Goal: Task Accomplishment & Management: Manage account settings

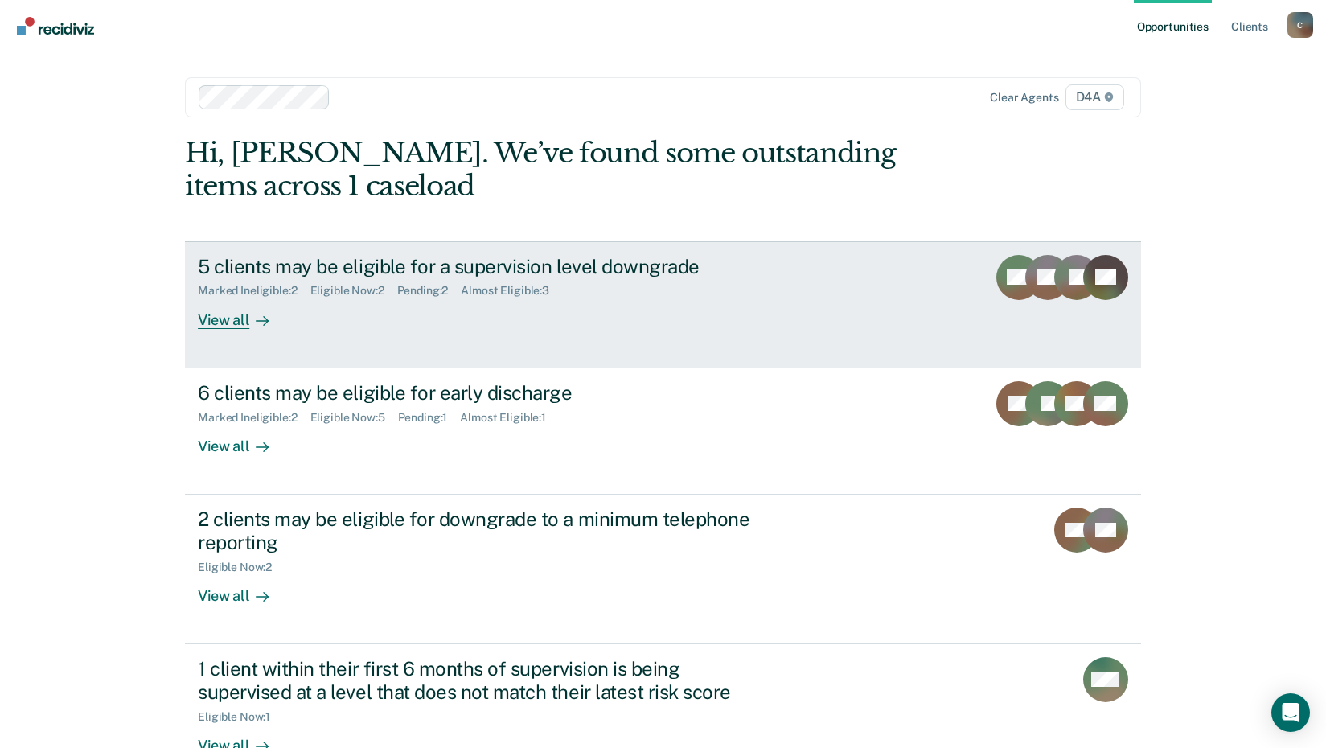
click at [367, 281] on div "Marked Ineligible : 2 Eligible Now : 2 Pending : 2 Almost Eligible : 3" at bounding box center [480, 287] width 564 height 20
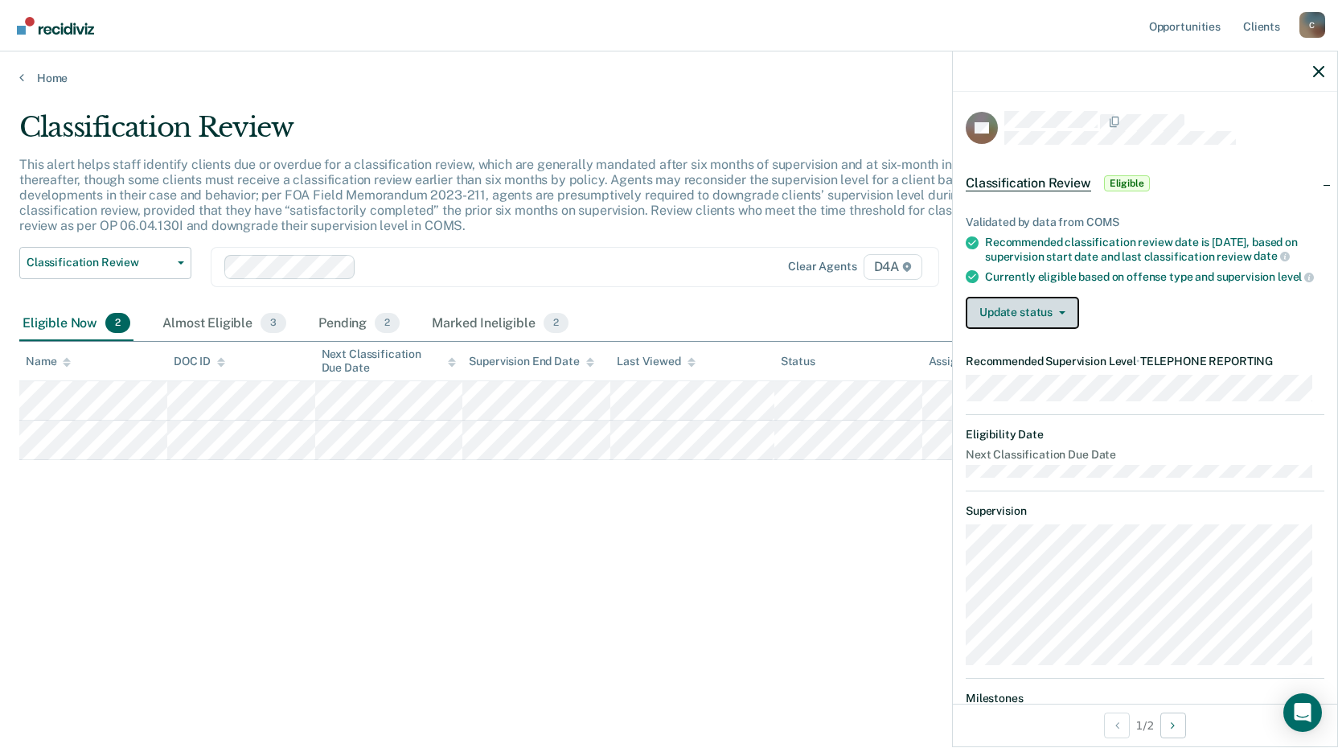
click at [1047, 321] on button "Update status" at bounding box center [1022, 313] width 113 height 32
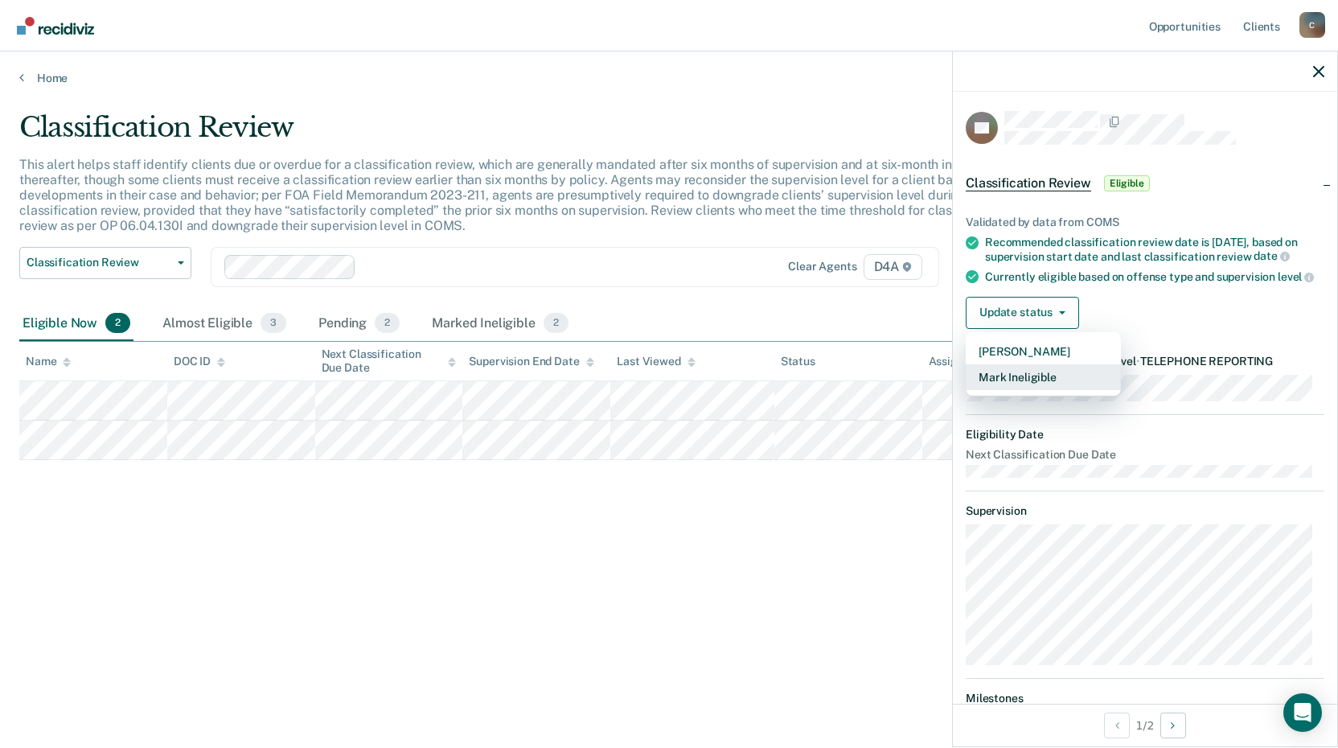
click at [1048, 390] on button "Mark Ineligible" at bounding box center [1043, 377] width 155 height 26
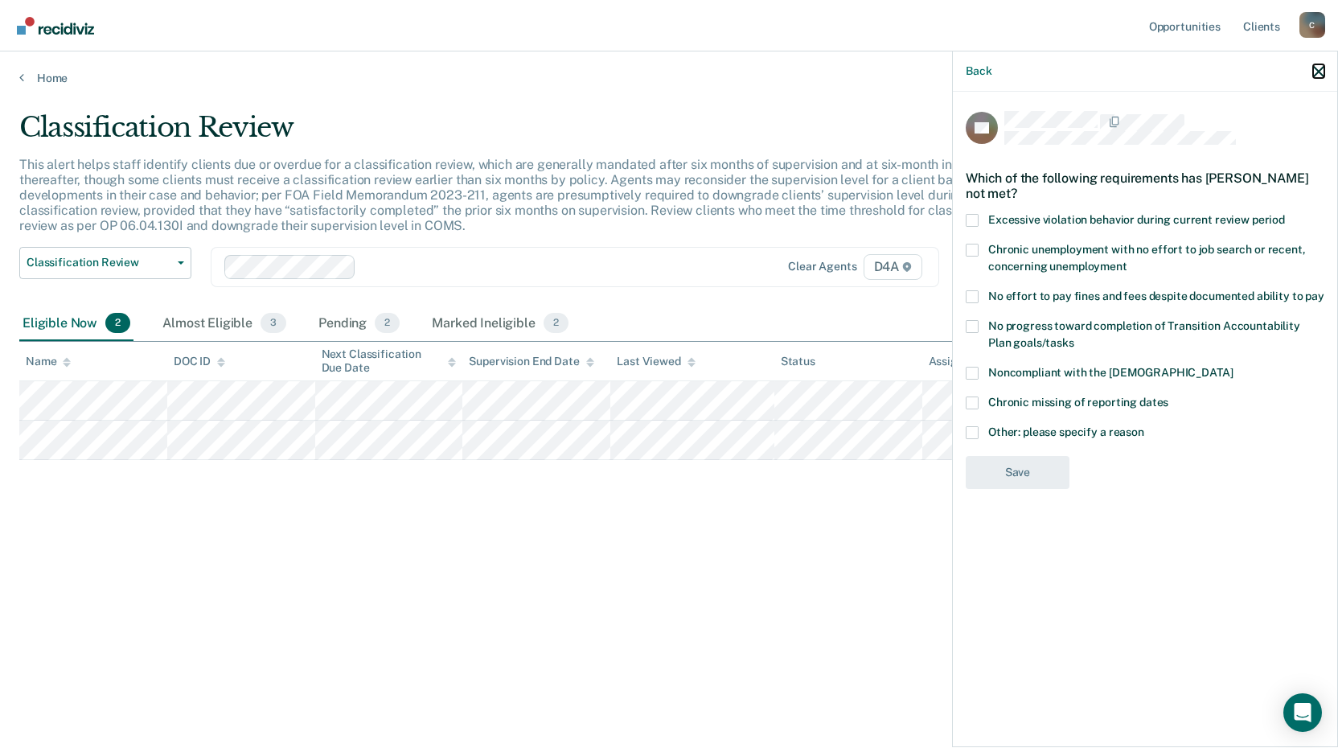
click at [1313, 72] on icon "button" at bounding box center [1318, 71] width 11 height 11
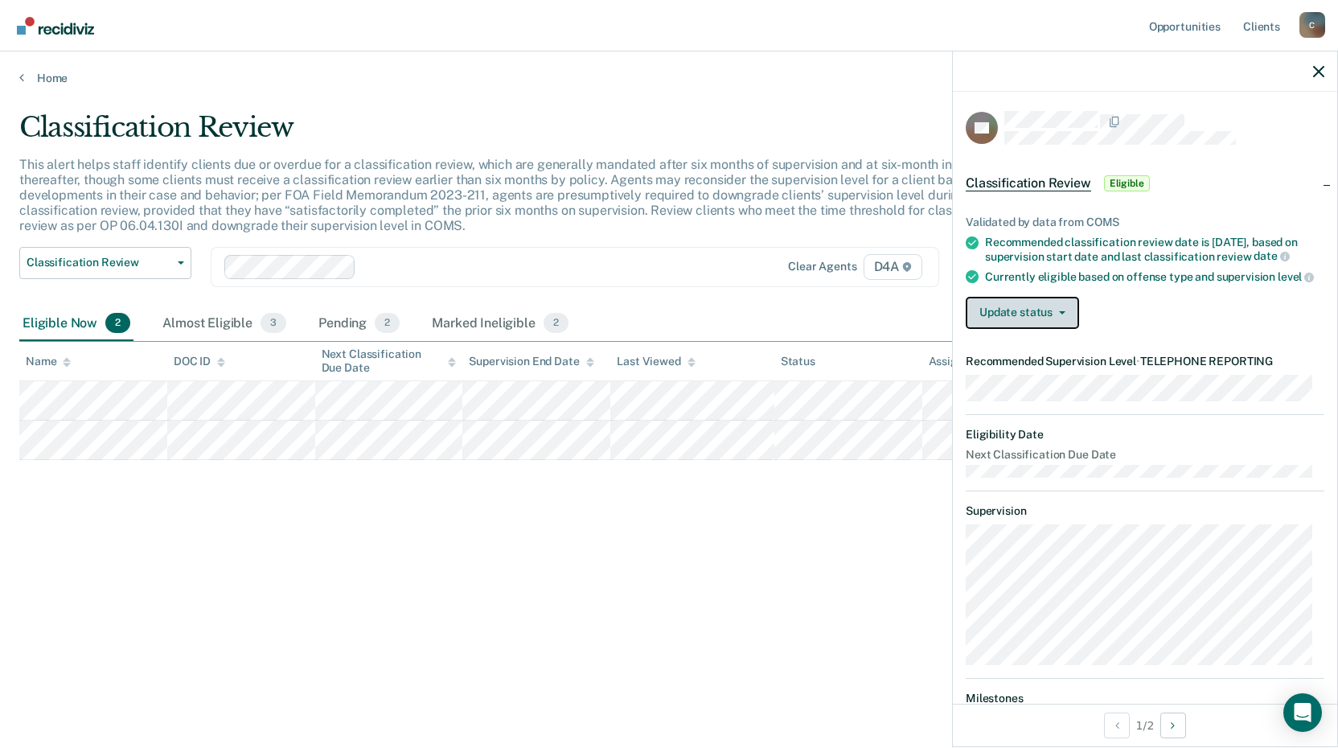
click at [1031, 323] on button "Update status" at bounding box center [1022, 313] width 113 height 32
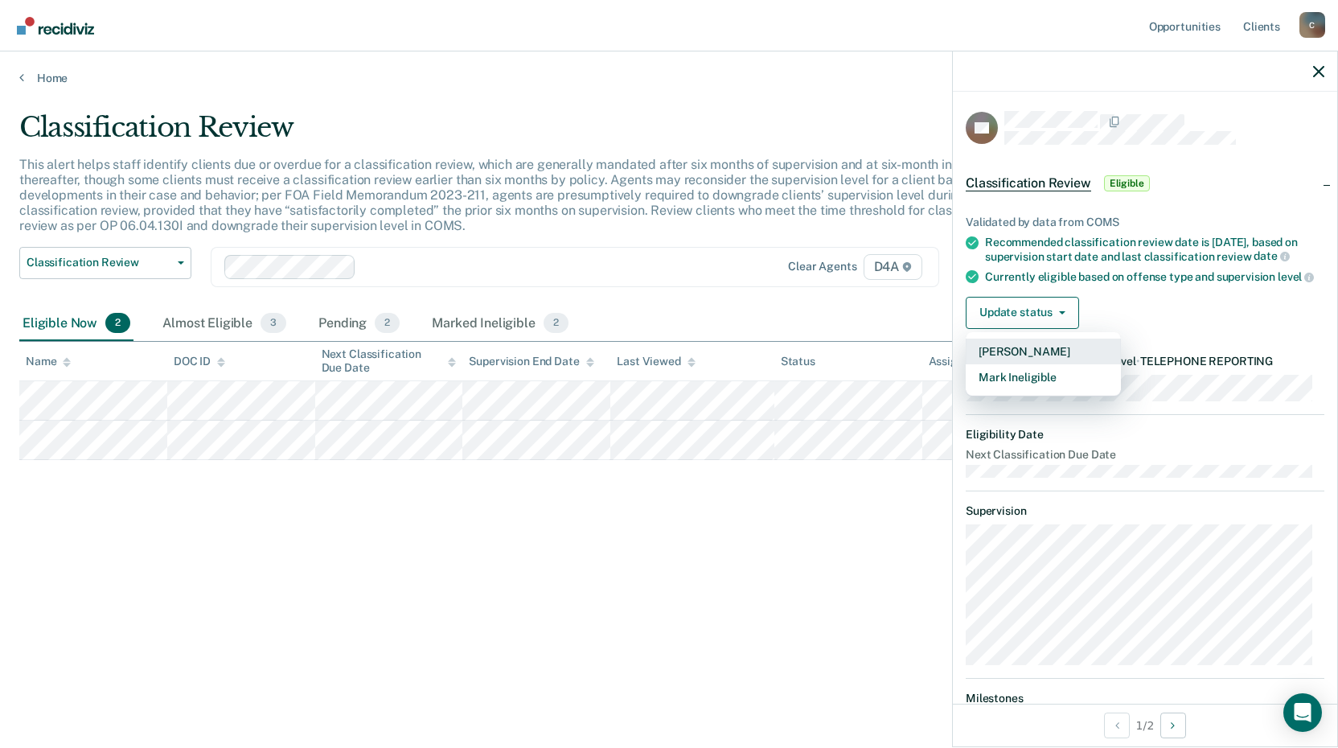
click at [1031, 364] on button "[PERSON_NAME]" at bounding box center [1043, 352] width 155 height 26
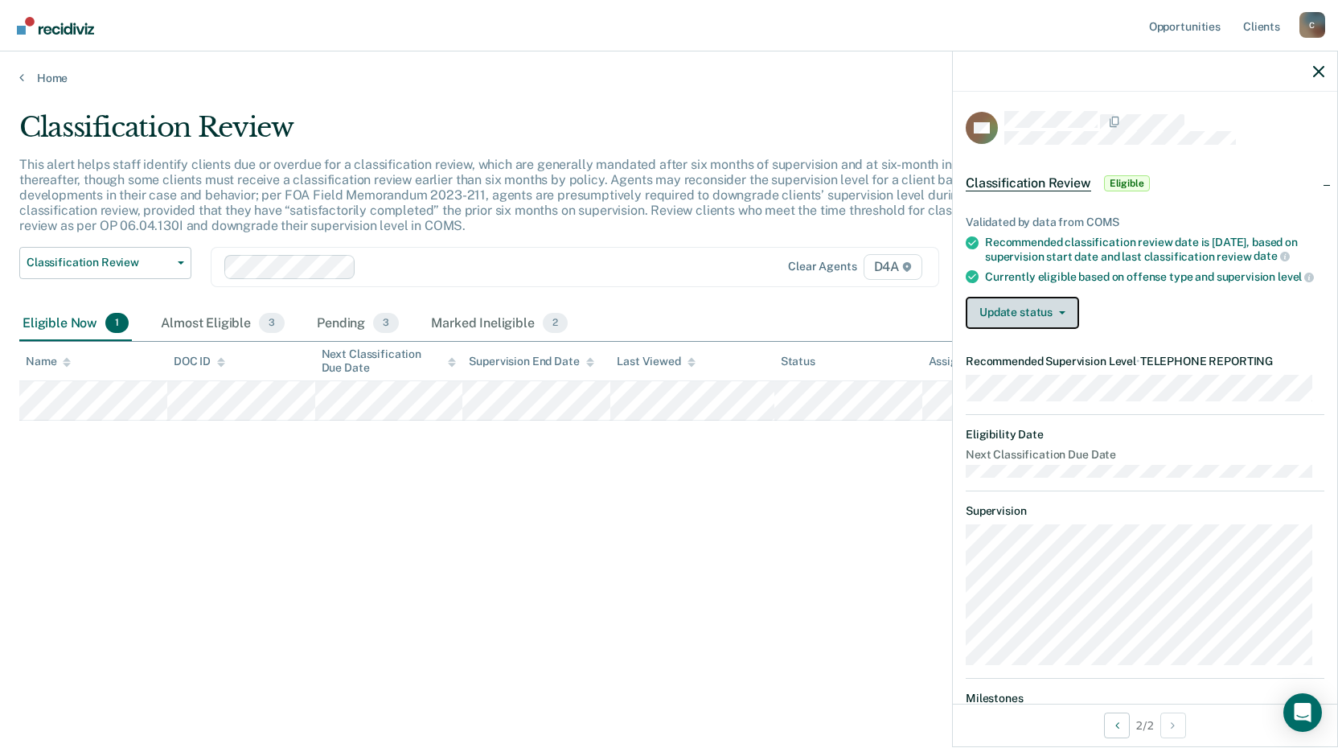
click at [1040, 329] on button "Update status" at bounding box center [1022, 313] width 113 height 32
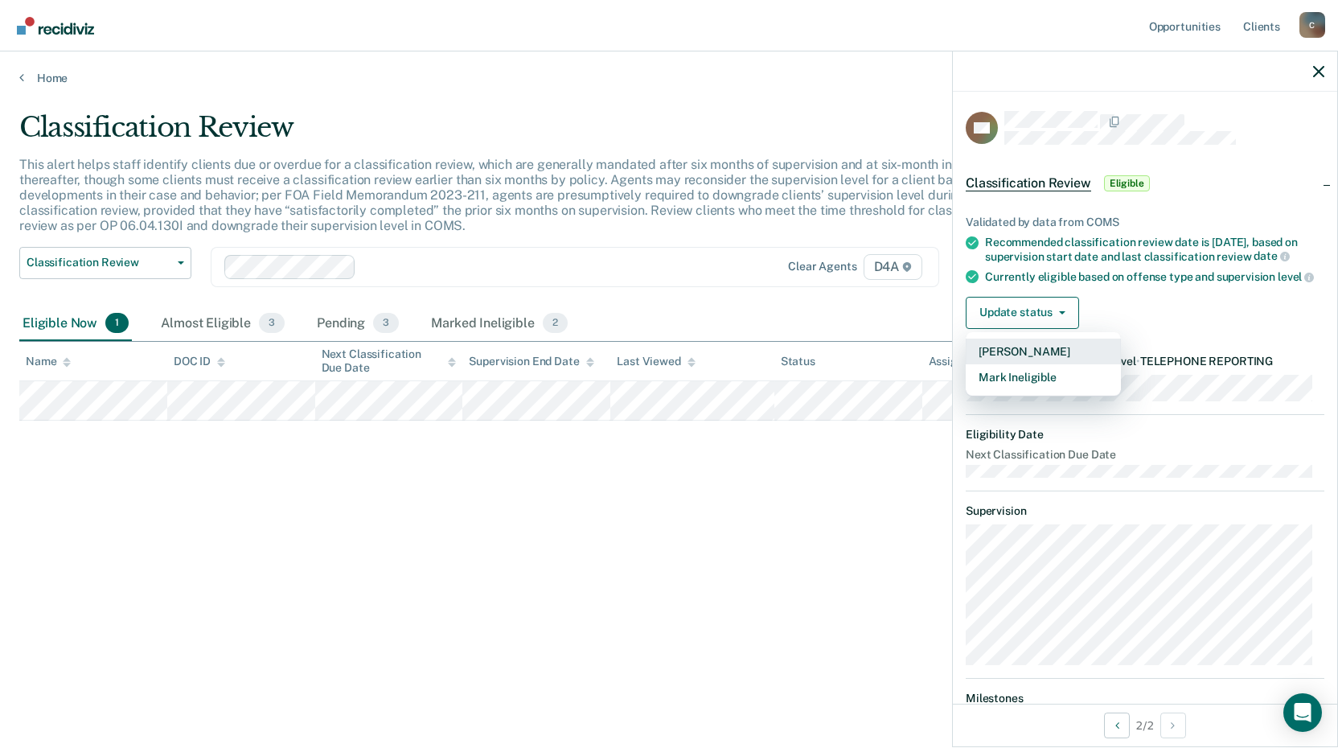
click at [1038, 364] on button "[PERSON_NAME]" at bounding box center [1043, 352] width 155 height 26
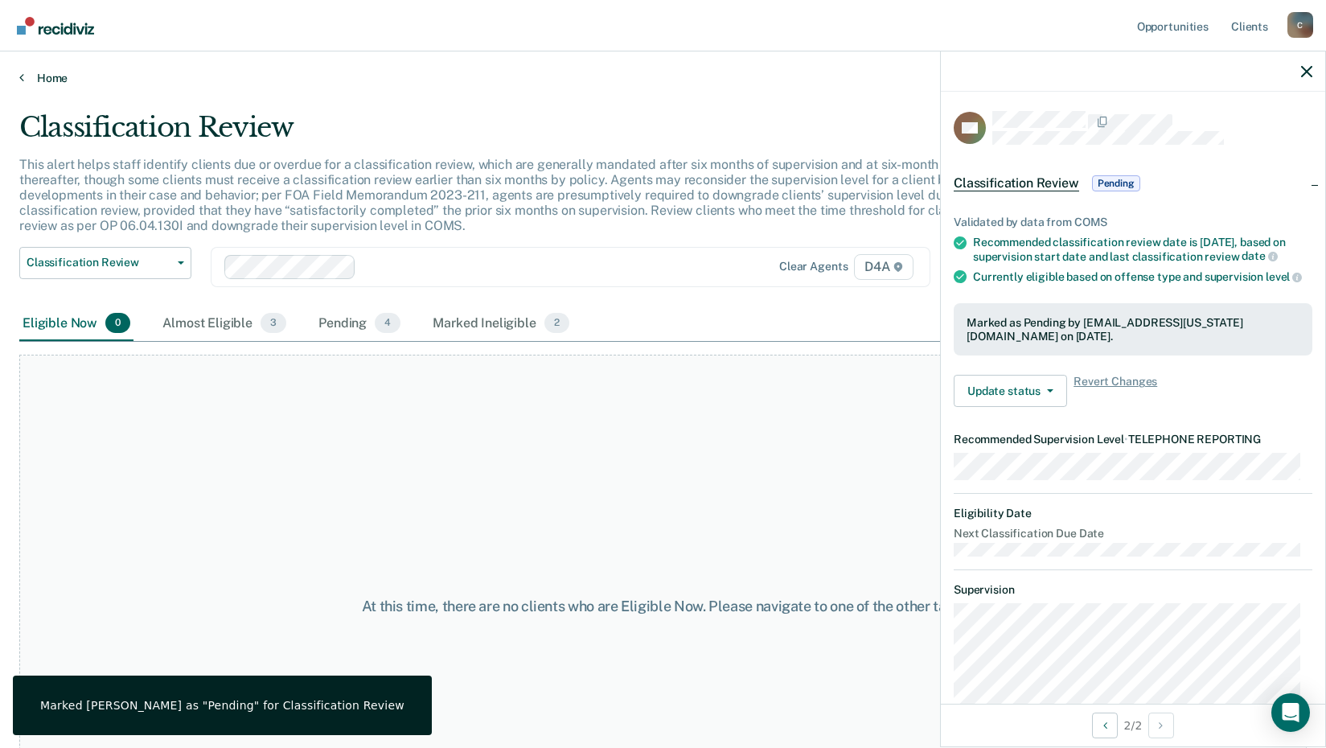
click at [58, 79] on link "Home" at bounding box center [662, 78] width 1287 height 14
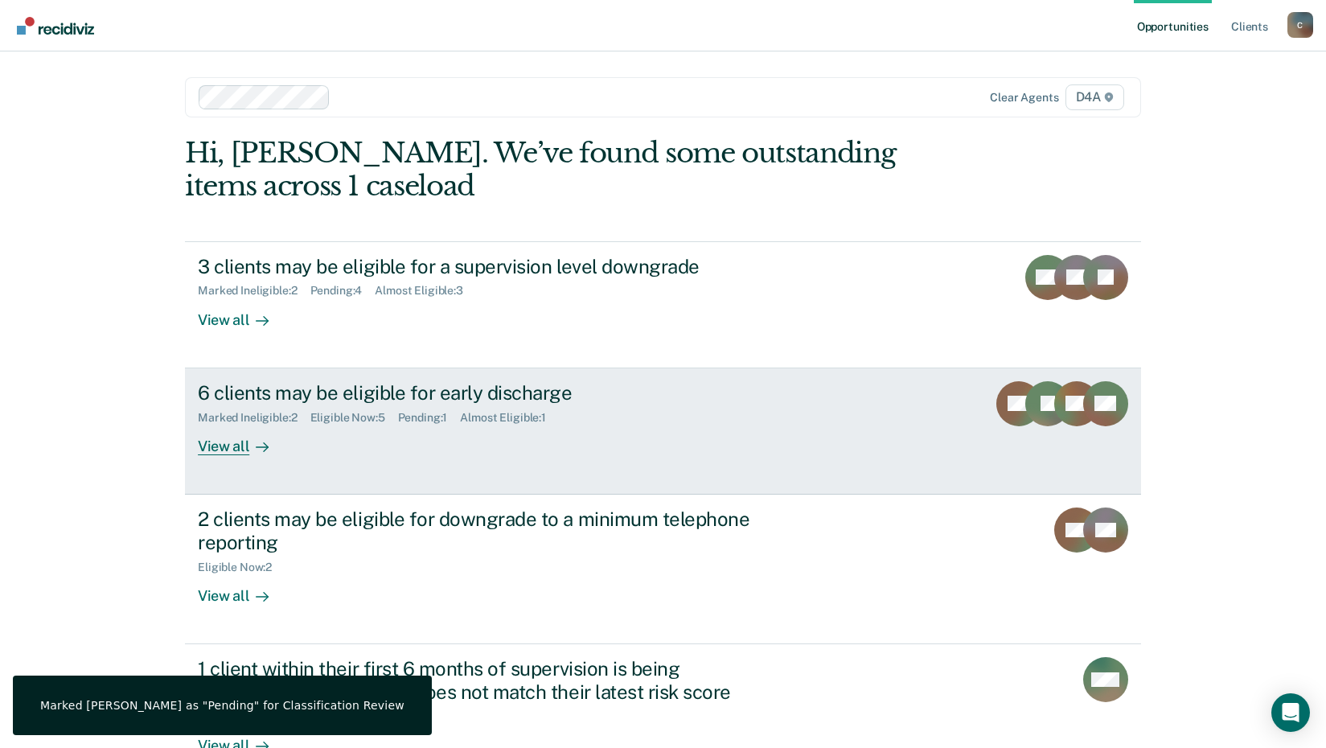
click at [265, 401] on div "6 clients may be eligible for early discharge" at bounding box center [480, 392] width 564 height 23
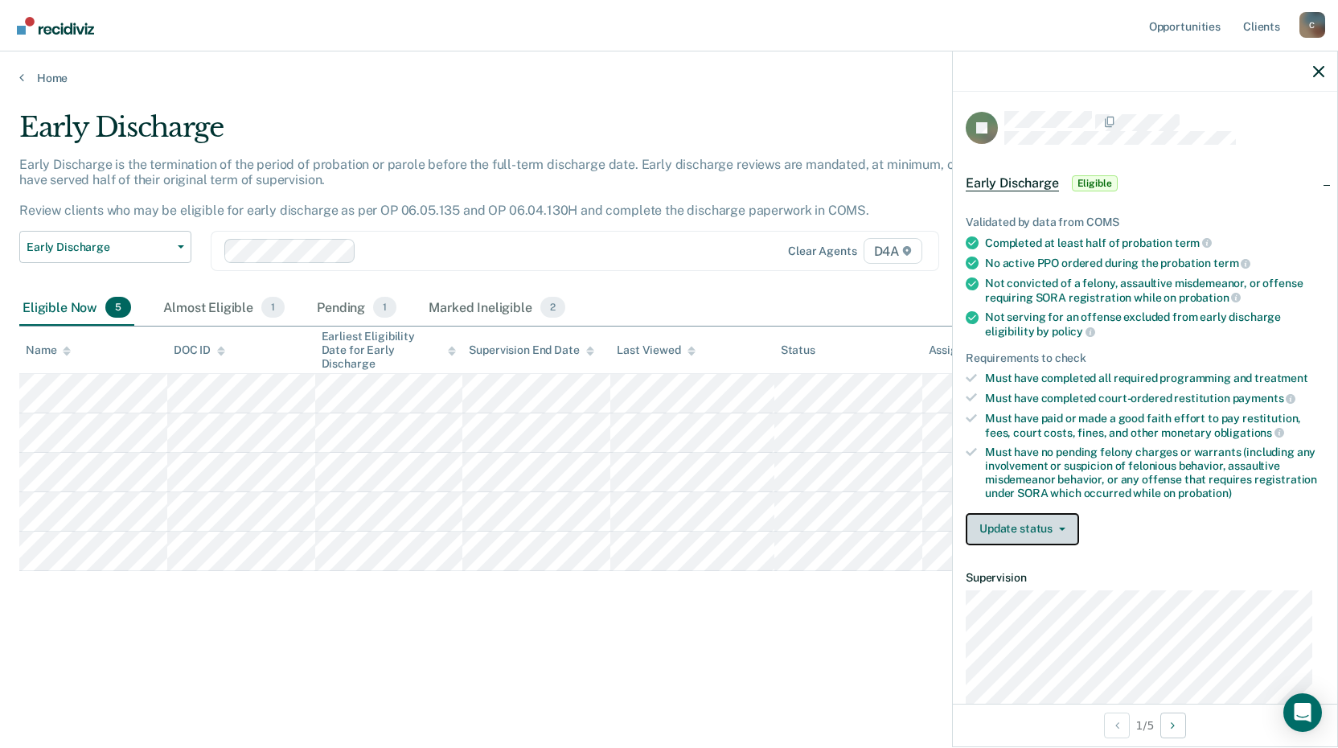
click at [1065, 525] on button "Update status" at bounding box center [1022, 529] width 113 height 32
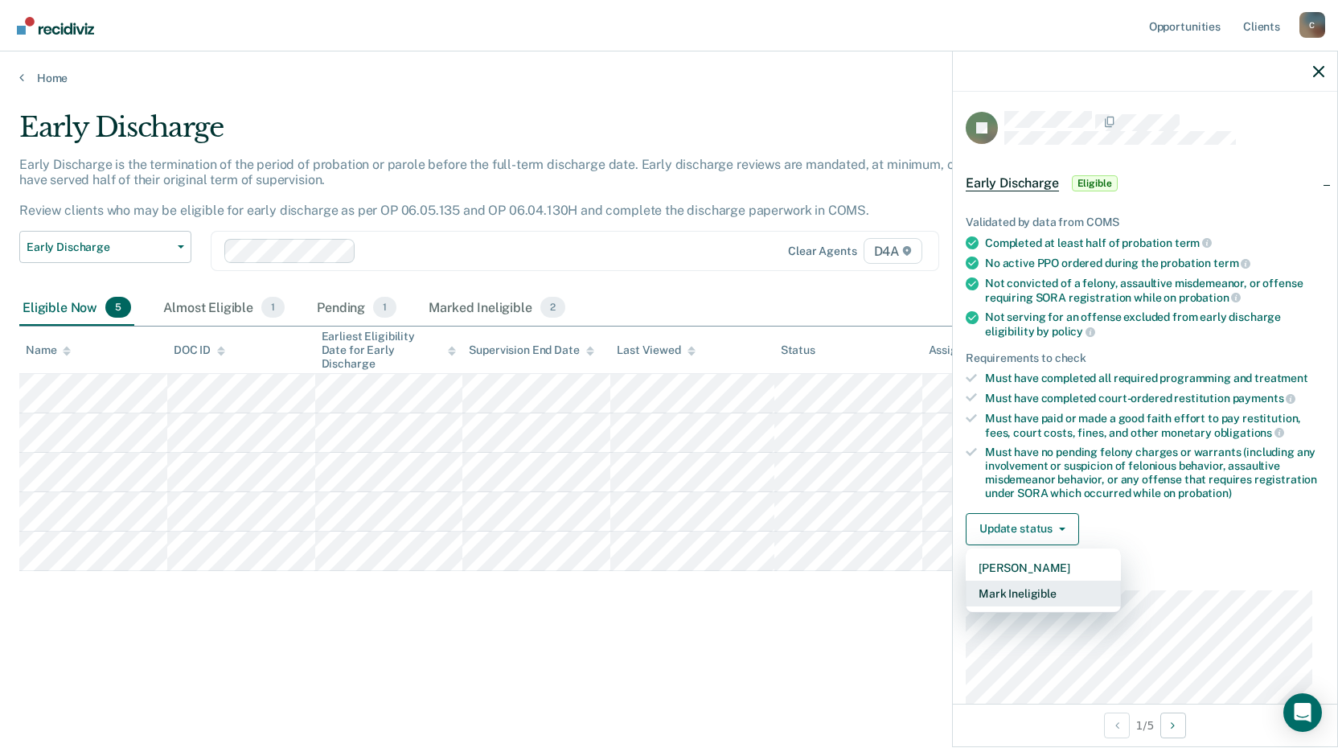
click at [1044, 594] on button "Mark Ineligible" at bounding box center [1043, 594] width 155 height 26
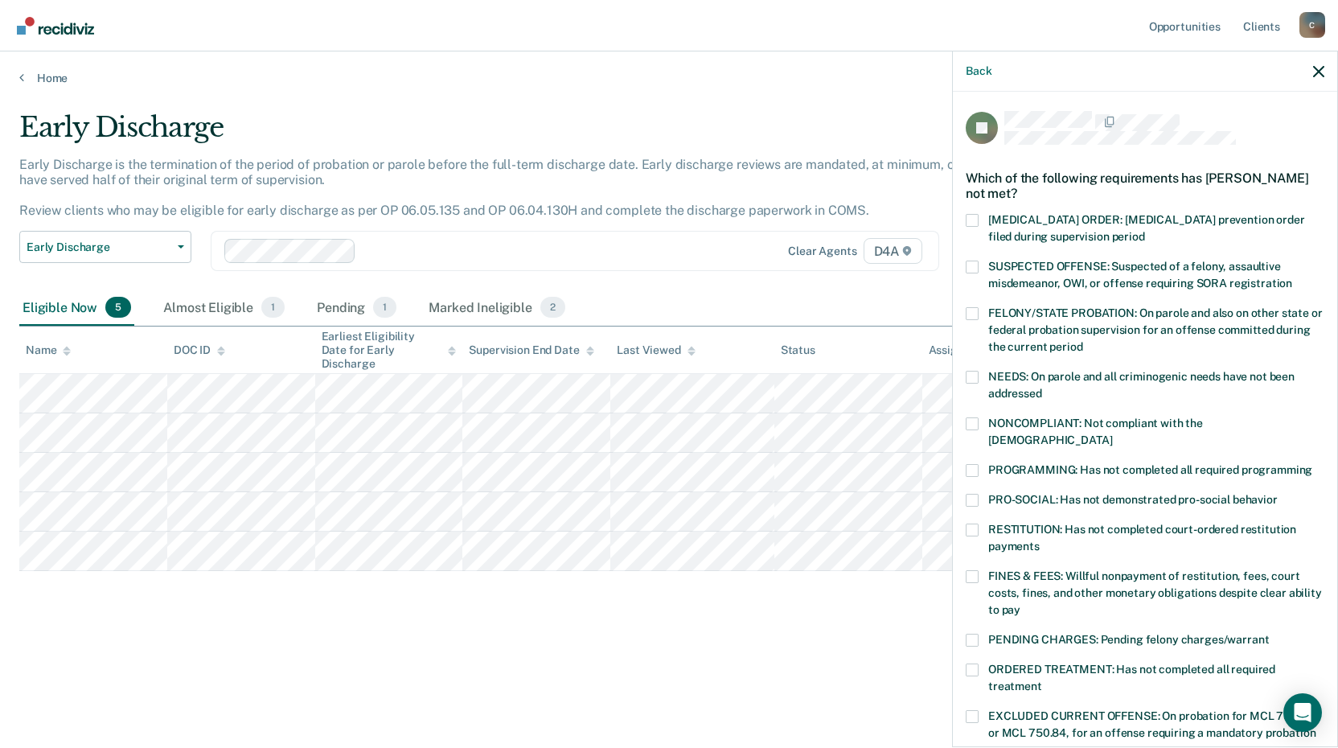
click at [974, 570] on span at bounding box center [972, 576] width 13 height 13
click at [1020, 604] on input "FINES & FEES: Willful nonpayment of restitution, fees, court costs, fines, and …" at bounding box center [1020, 604] width 0 height 0
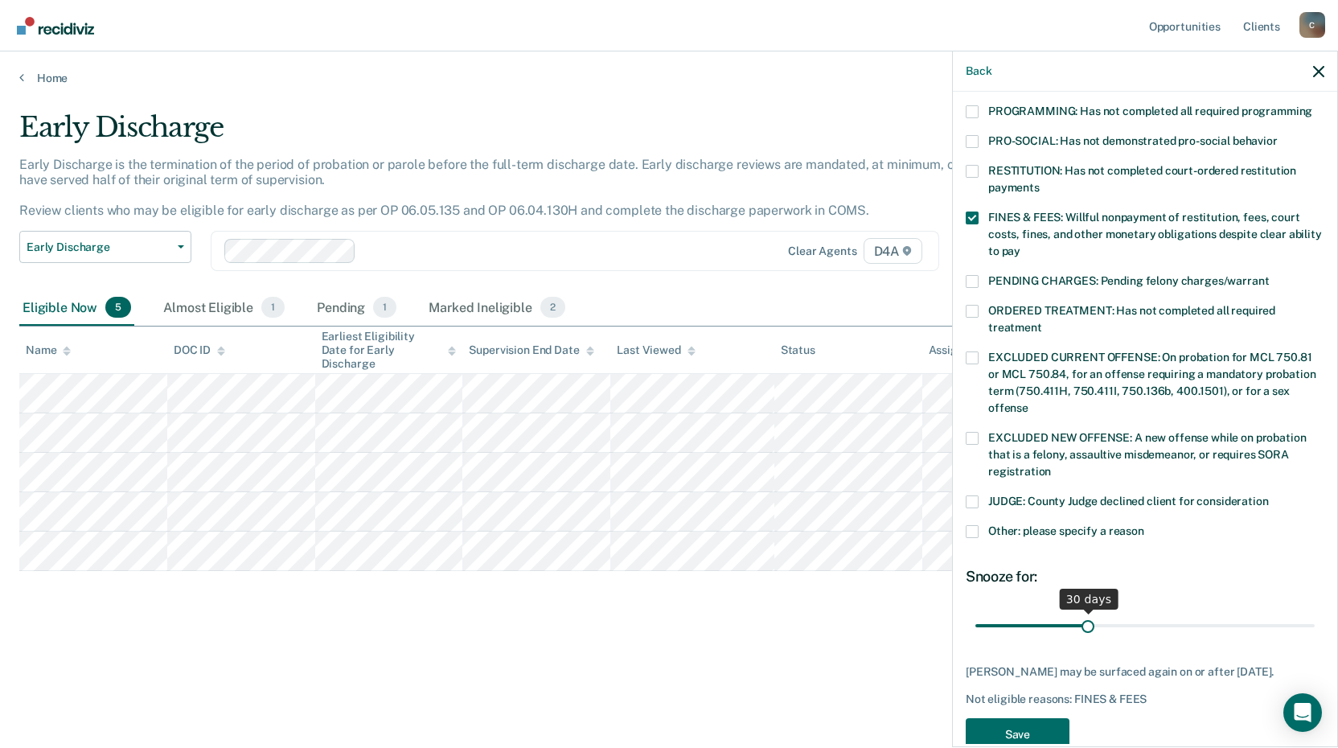
scroll to position [376, 0]
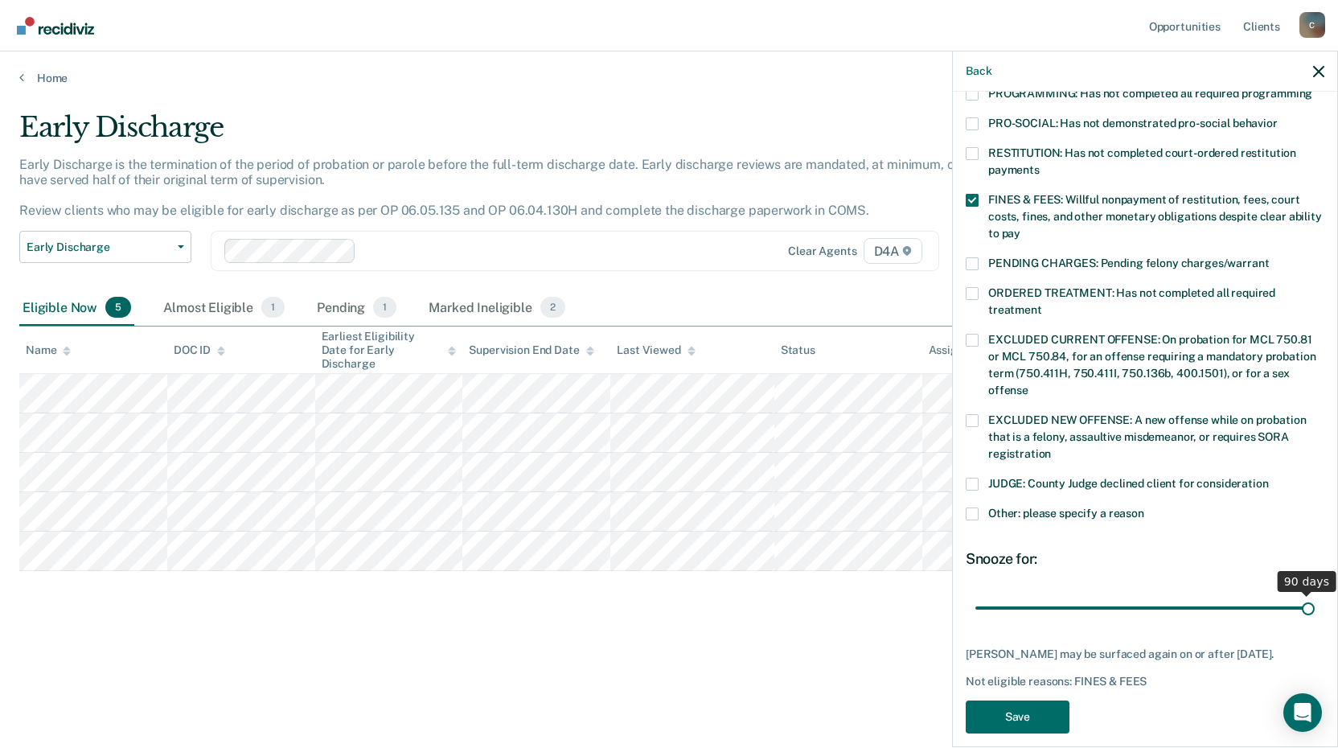
drag, startPoint x: 1087, startPoint y: 585, endPoint x: 1344, endPoint y: 551, distance: 258.7
type input "90"
click at [1315, 593] on input "range" at bounding box center [1144, 607] width 339 height 28
click at [1015, 714] on button "Save" at bounding box center [1018, 716] width 104 height 33
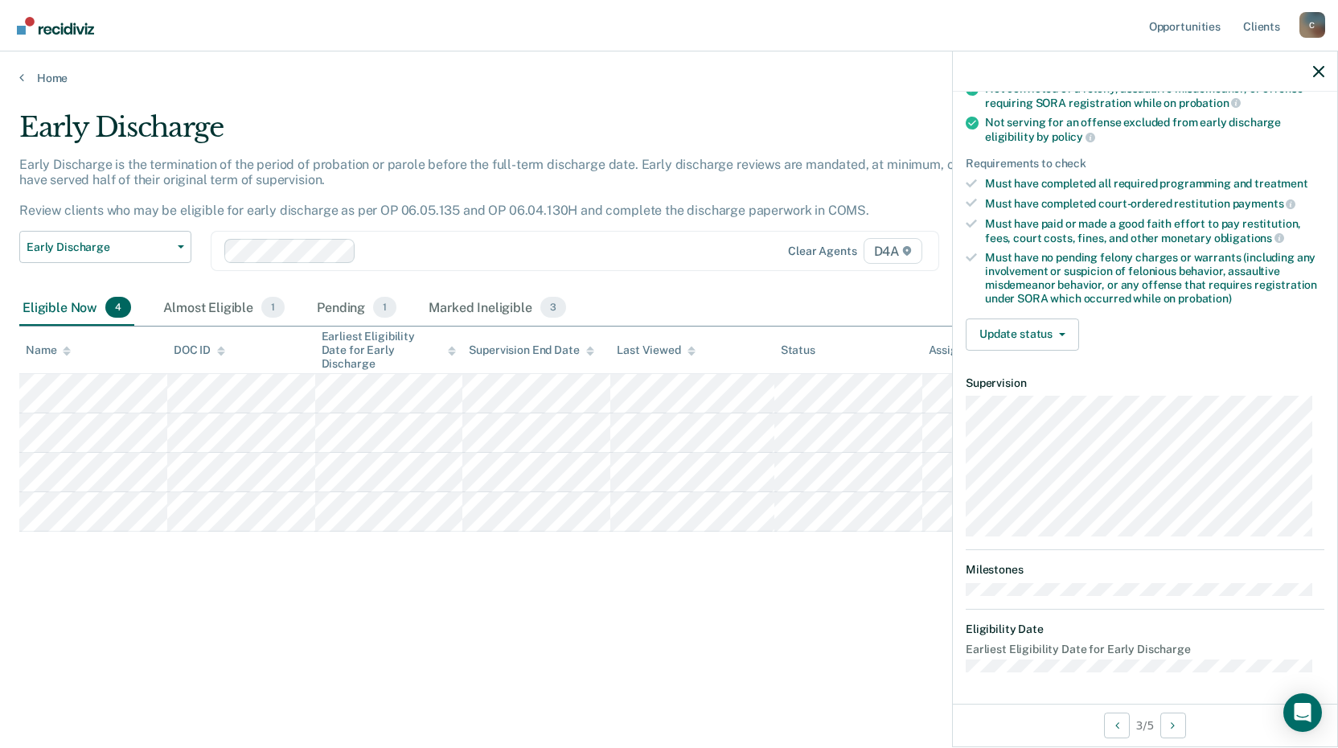
scroll to position [0, 0]
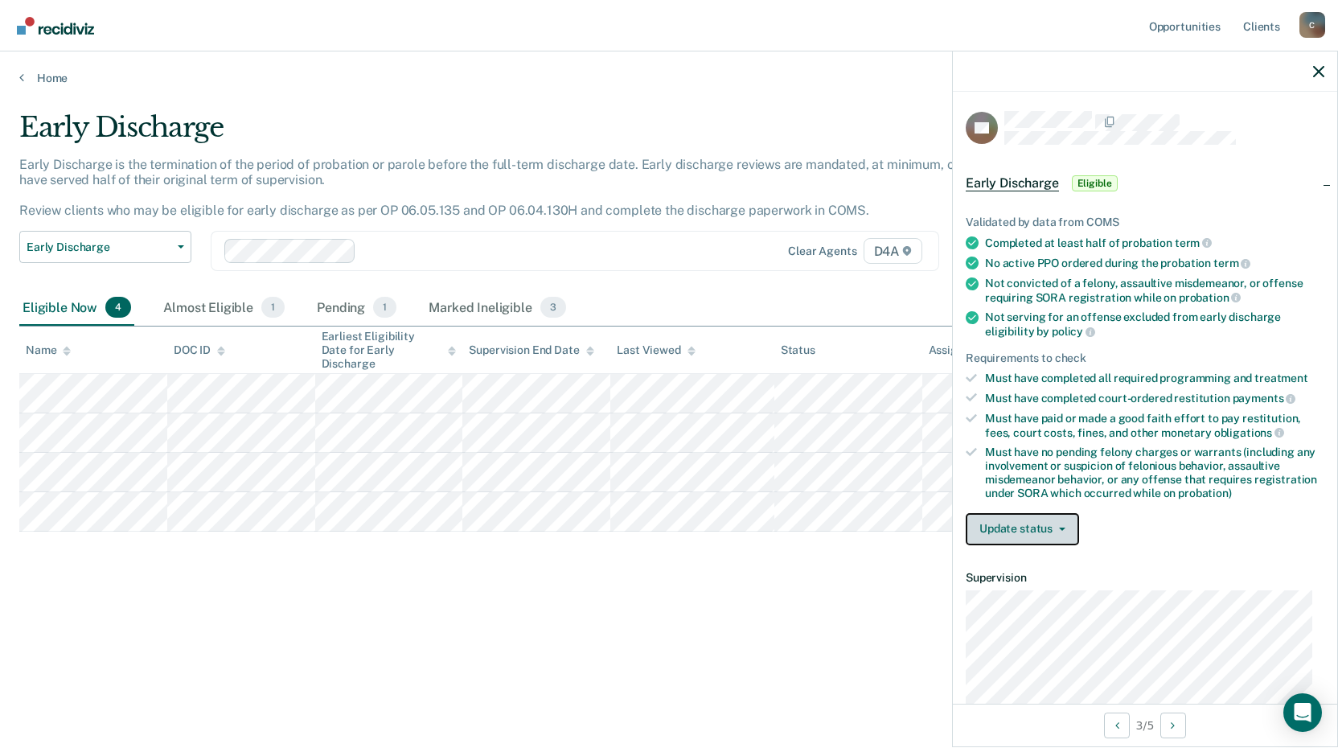
click at [1027, 531] on button "Update status" at bounding box center [1022, 529] width 113 height 32
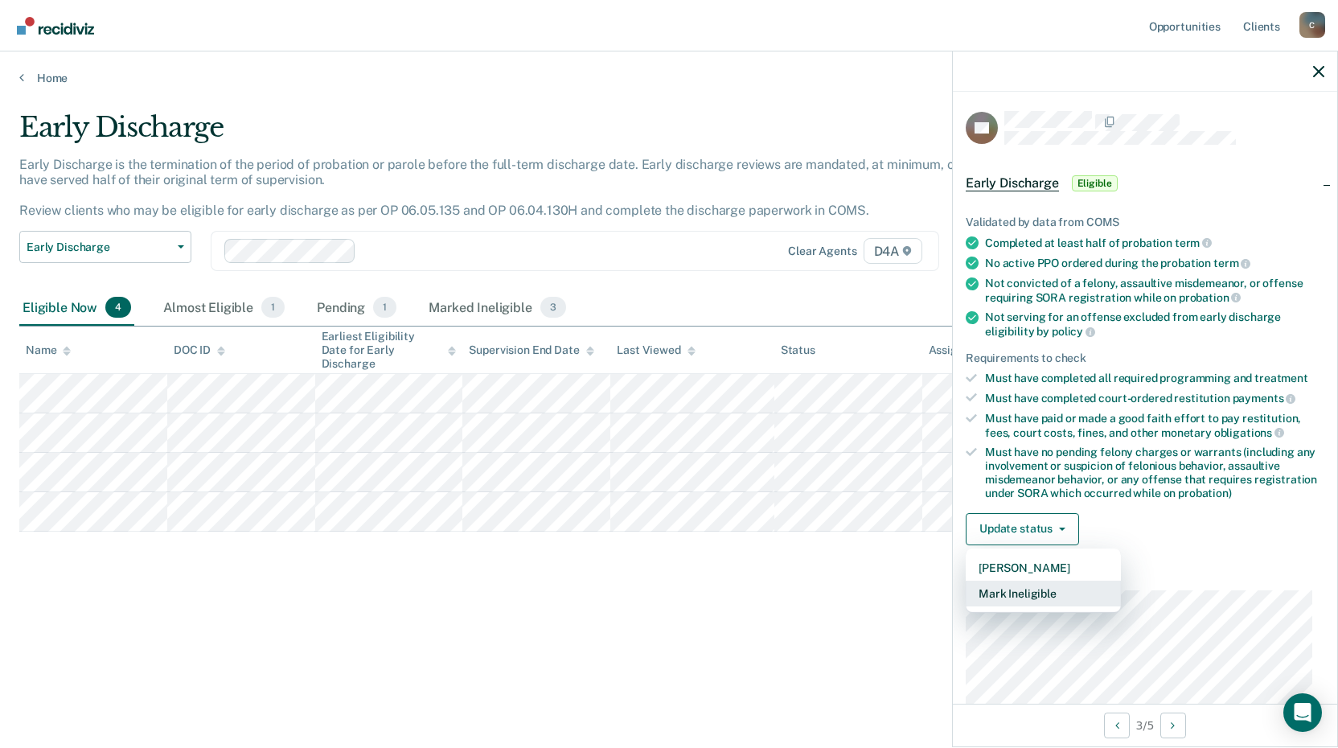
click at [1032, 597] on button "Mark Ineligible" at bounding box center [1043, 594] width 155 height 26
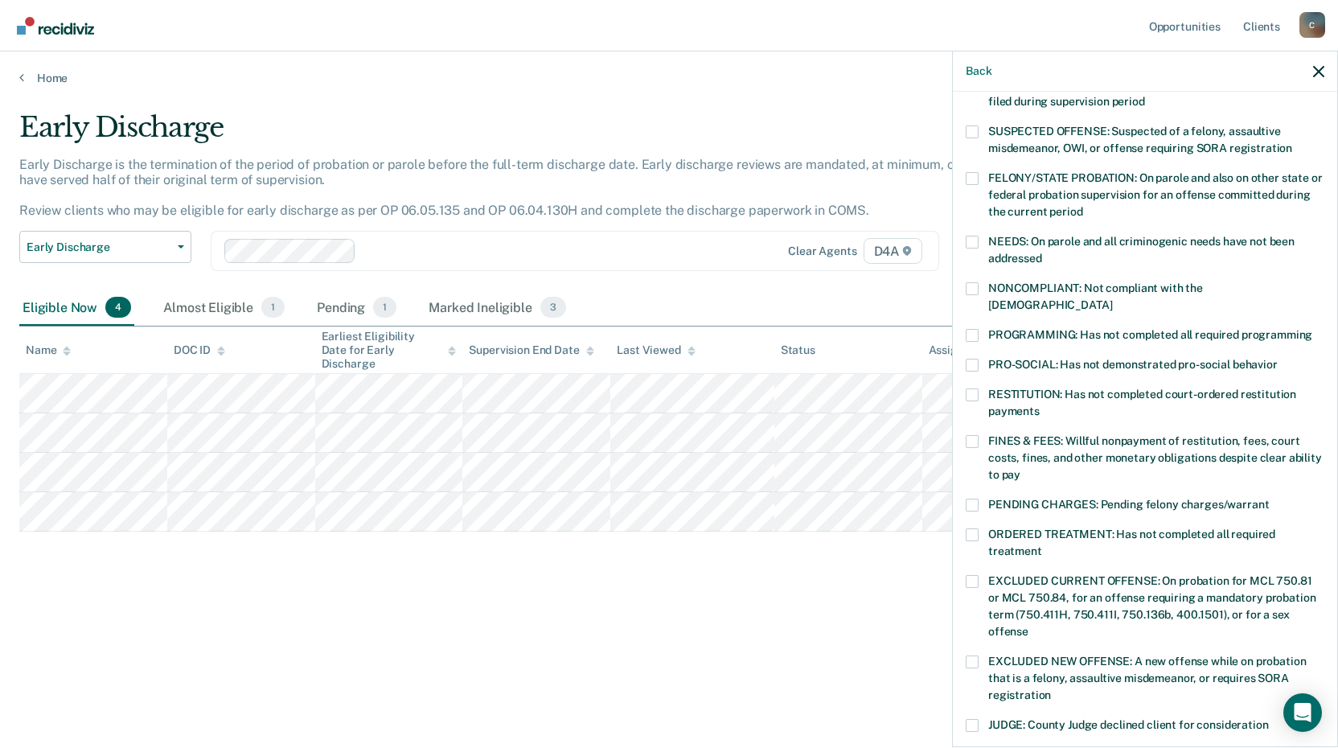
scroll to position [55, 0]
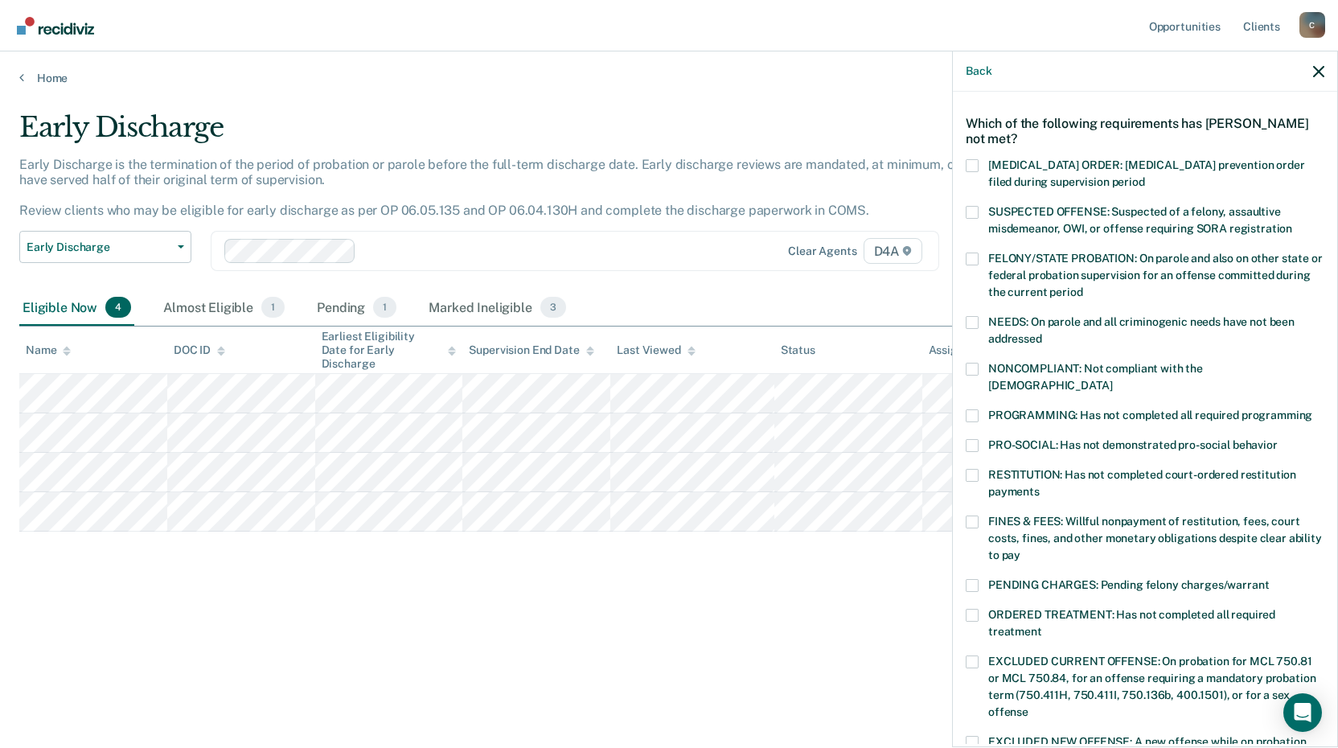
click at [982, 515] on label "FINES & FEES: Willful nonpayment of restitution, fees, court costs, fines, and …" at bounding box center [1145, 540] width 359 height 51
click at [1020, 549] on input "FINES & FEES: Willful nonpayment of restitution, fees, court costs, fines, and …" at bounding box center [1020, 549] width 0 height 0
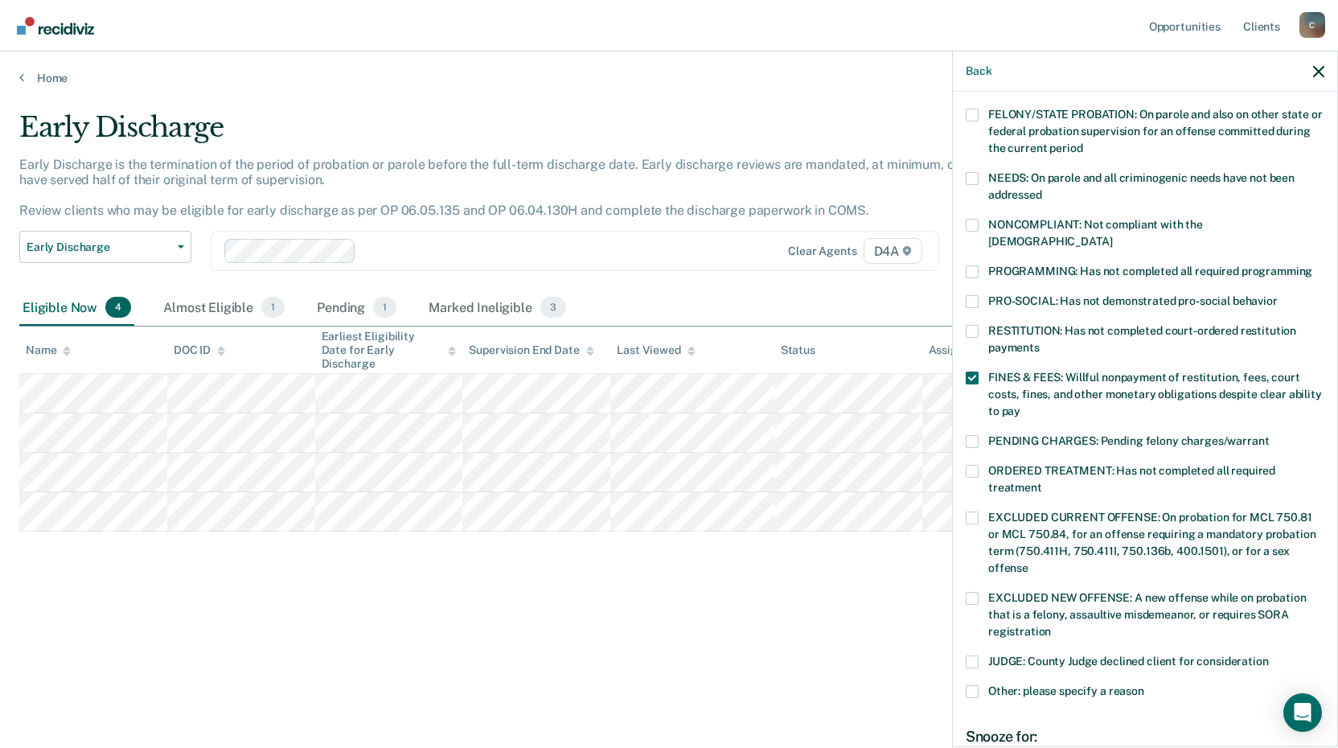
scroll to position [376, 0]
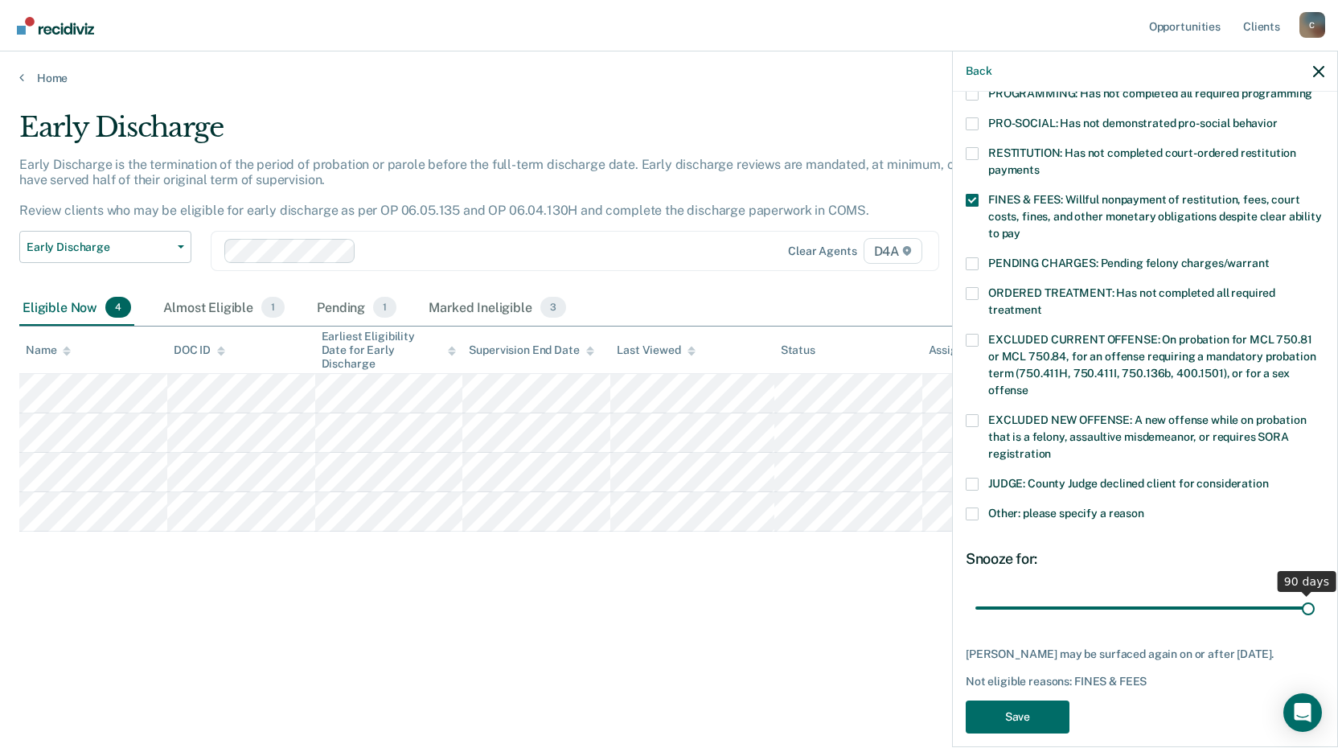
drag, startPoint x: 1093, startPoint y: 585, endPoint x: 1344, endPoint y: 568, distance: 251.5
type input "90"
click at [1315, 593] on input "range" at bounding box center [1144, 607] width 339 height 28
click at [1028, 715] on button "Save" at bounding box center [1018, 716] width 104 height 33
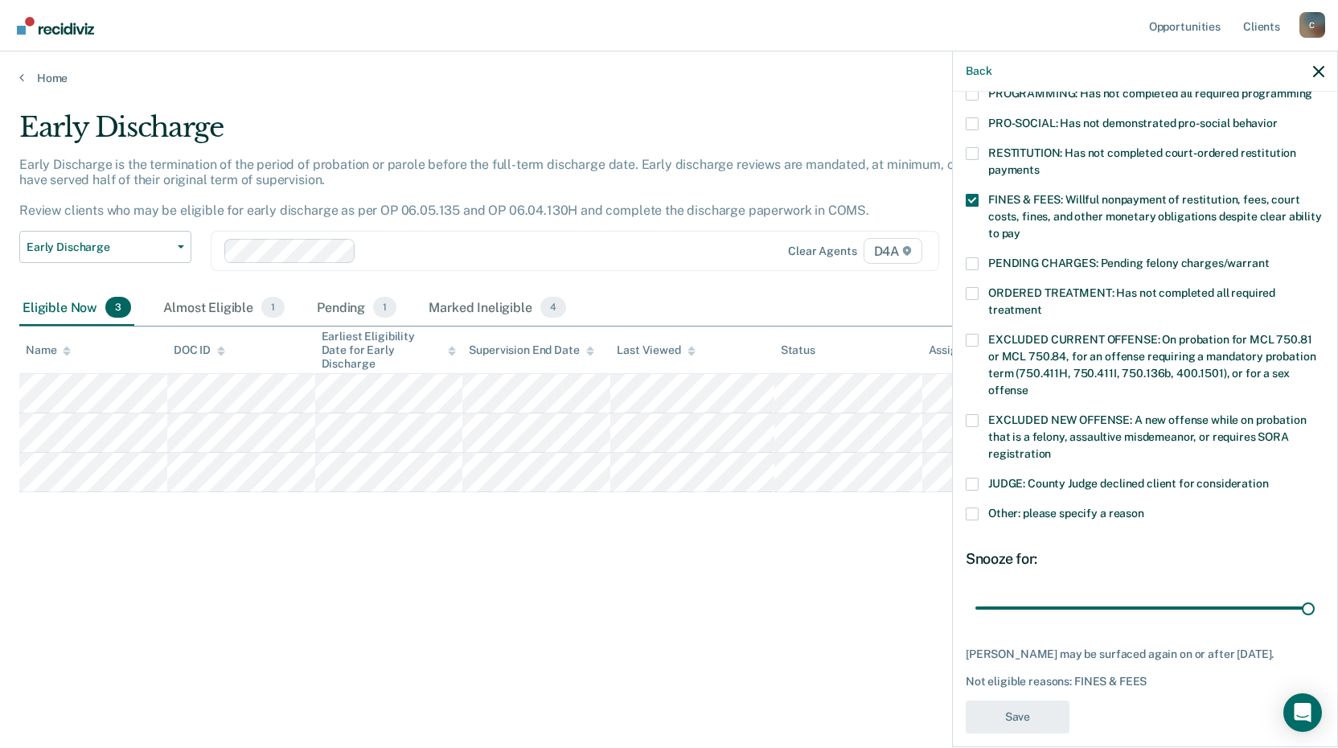
scroll to position [314, 0]
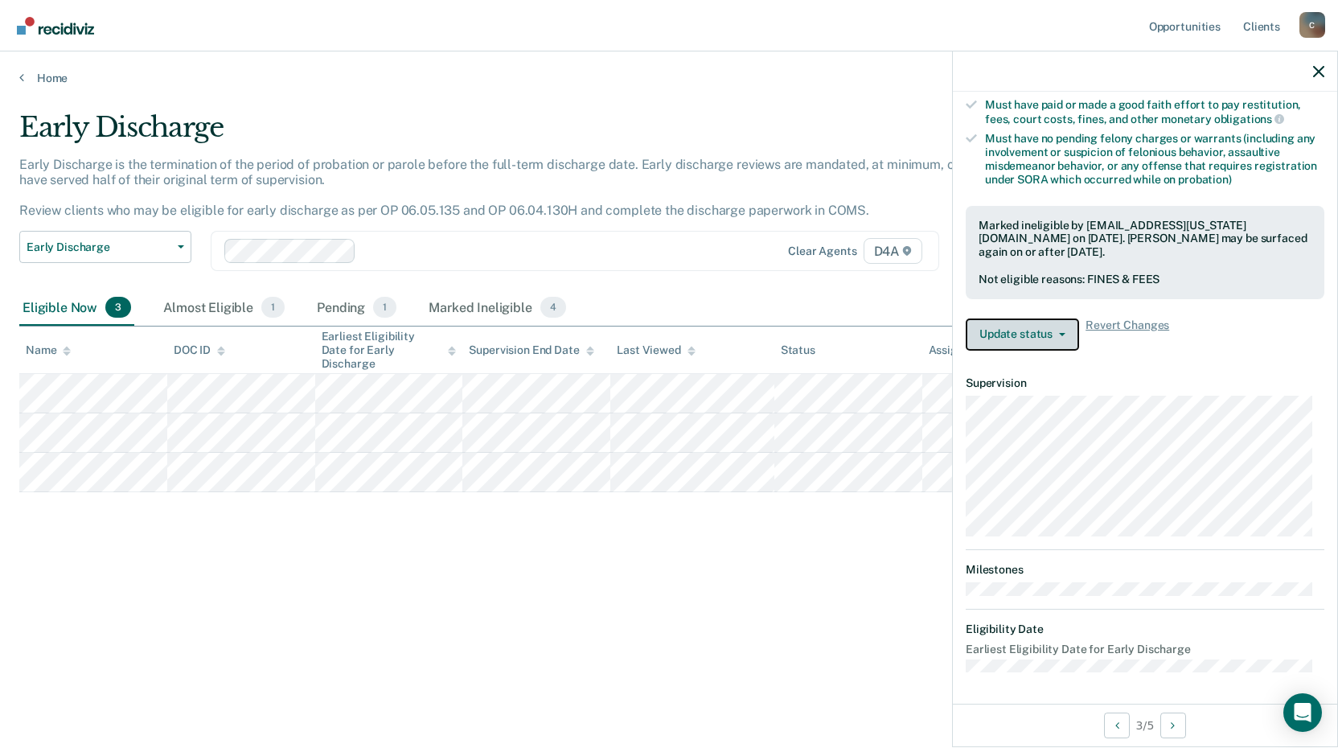
click at [1055, 333] on span "button" at bounding box center [1058, 334] width 13 height 3
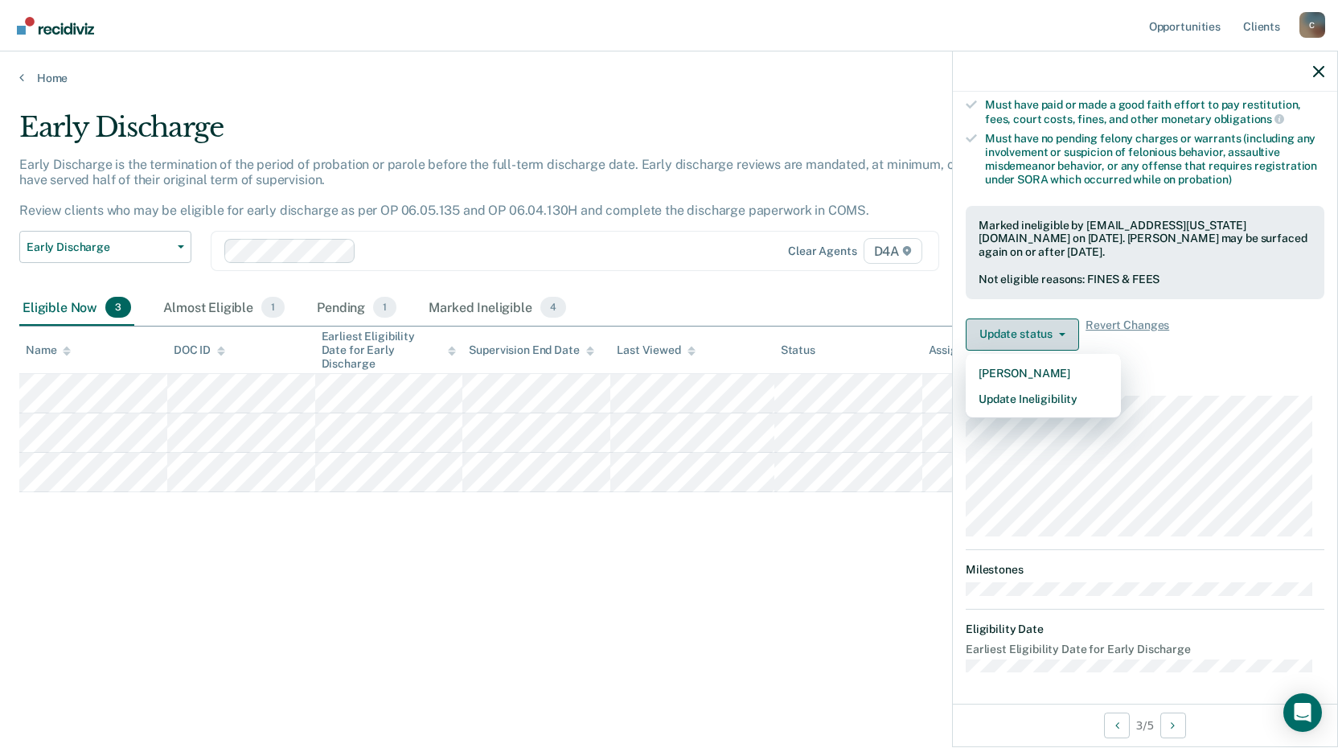
click at [1061, 329] on button "Update status" at bounding box center [1022, 334] width 113 height 32
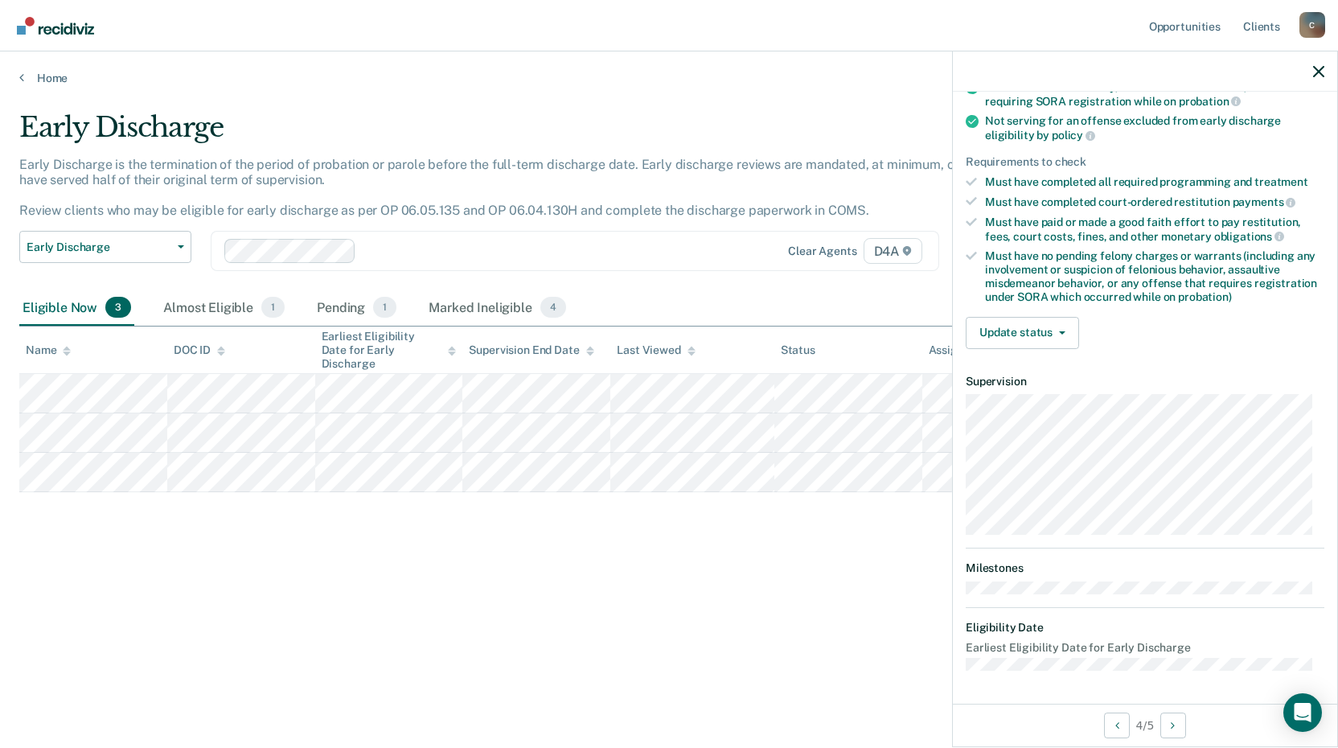
scroll to position [195, 0]
click at [1058, 339] on button "Update status" at bounding box center [1022, 334] width 113 height 32
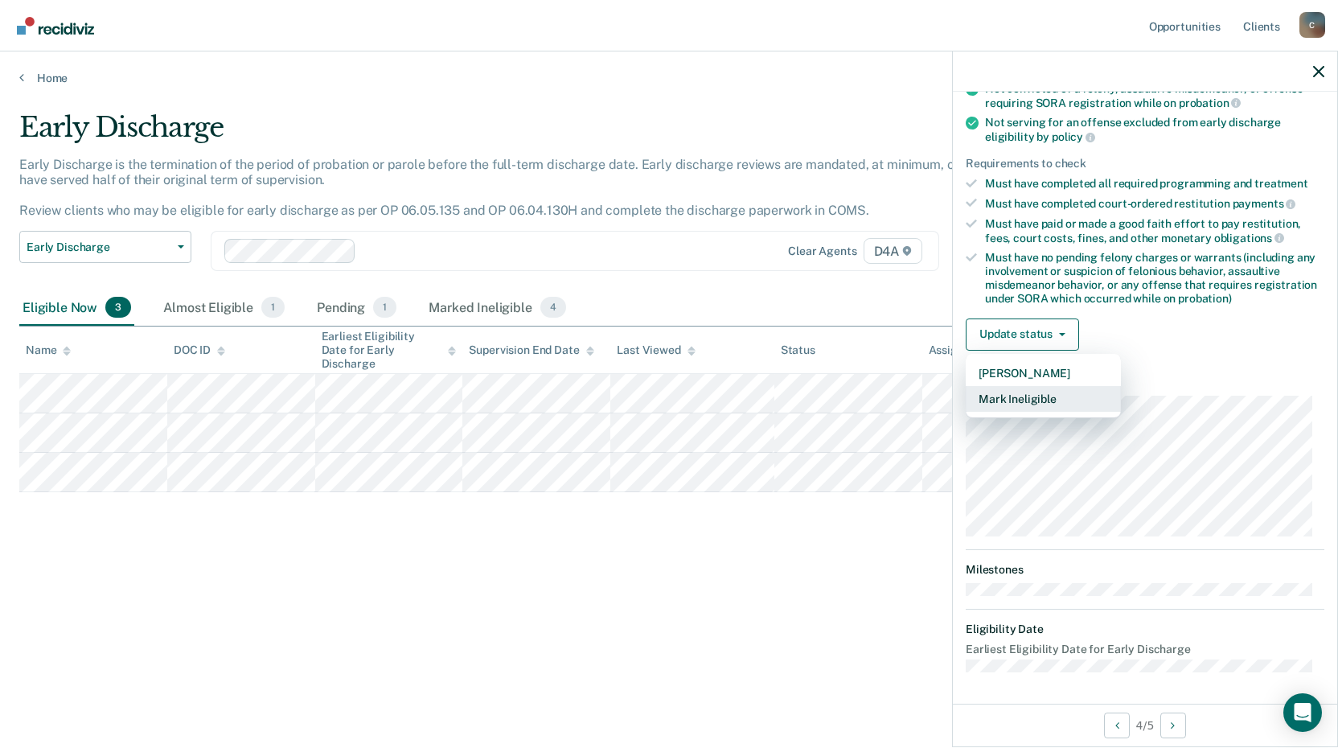
click at [1059, 398] on button "Mark Ineligible" at bounding box center [1043, 399] width 155 height 26
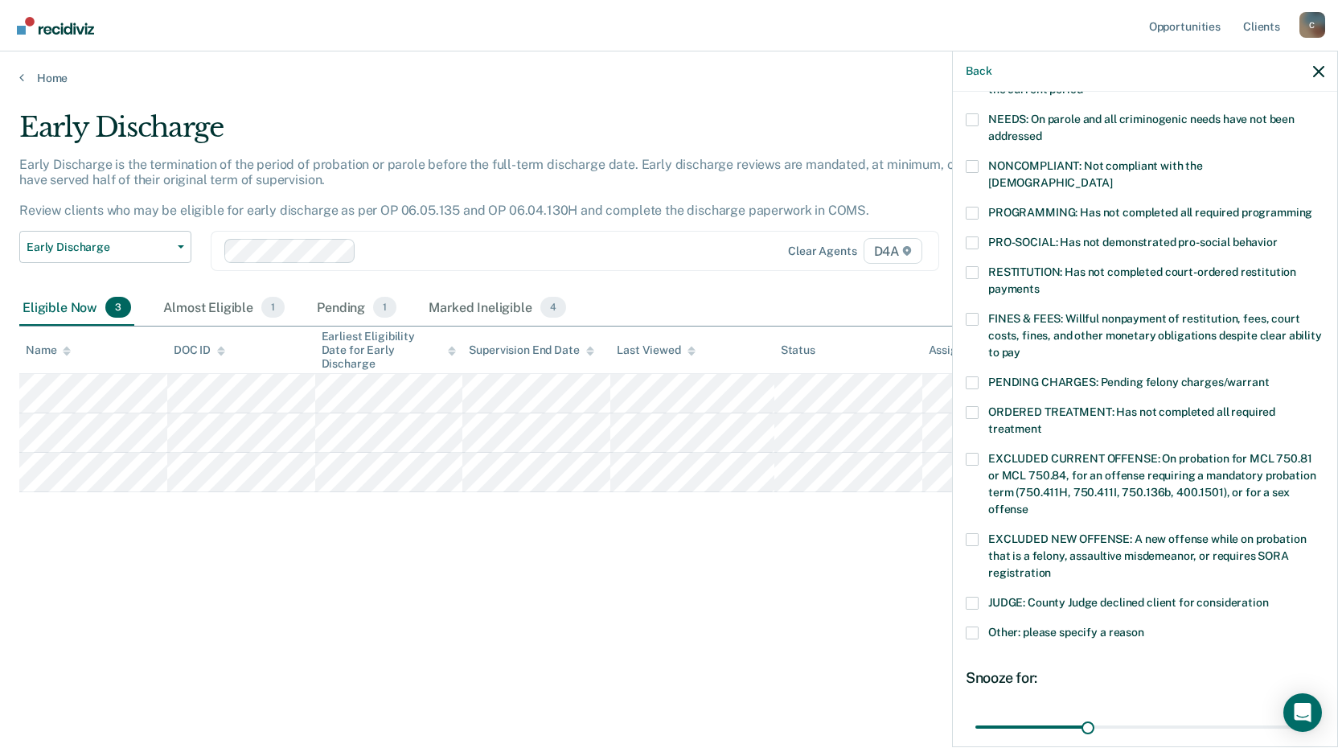
scroll to position [376, 0]
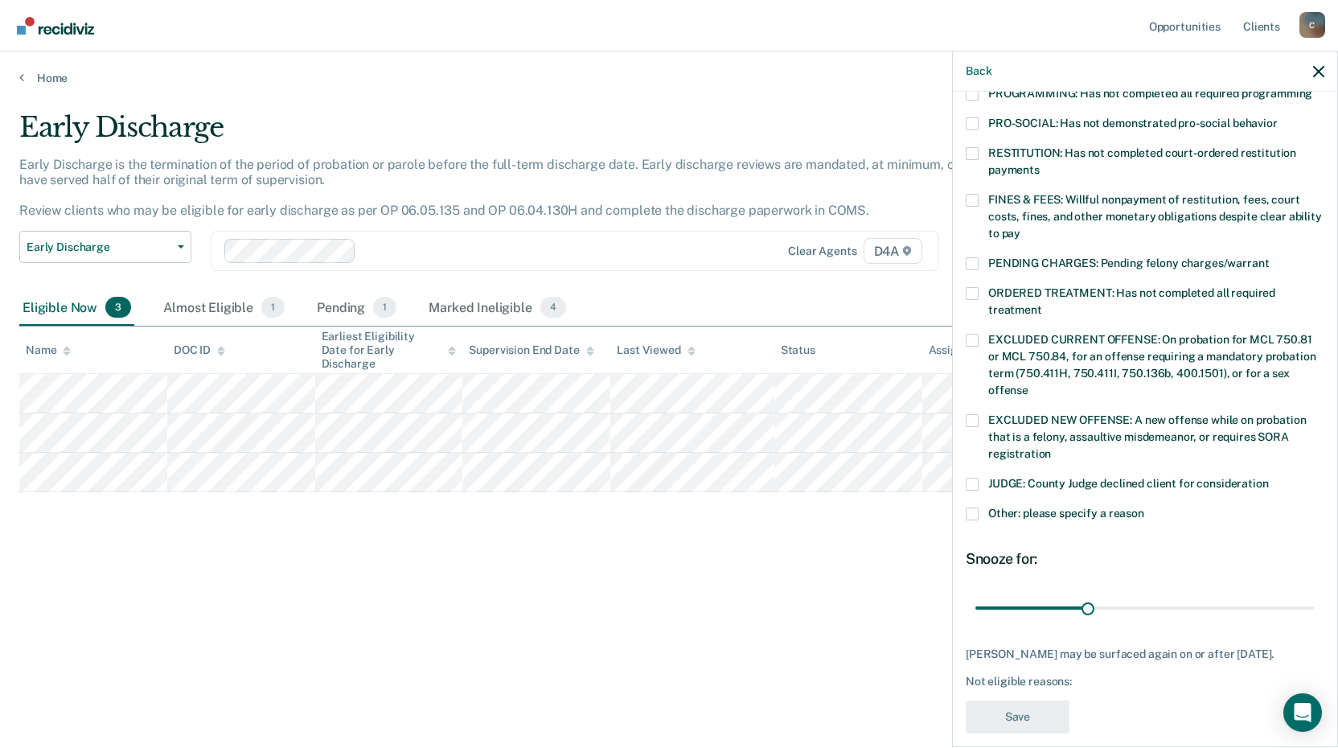
click at [979, 478] on label "JUDGE: County Judge declined client for consideration" at bounding box center [1145, 486] width 359 height 17
click at [1269, 478] on input "JUDGE: County Judge declined client for consideration" at bounding box center [1269, 478] width 0 height 0
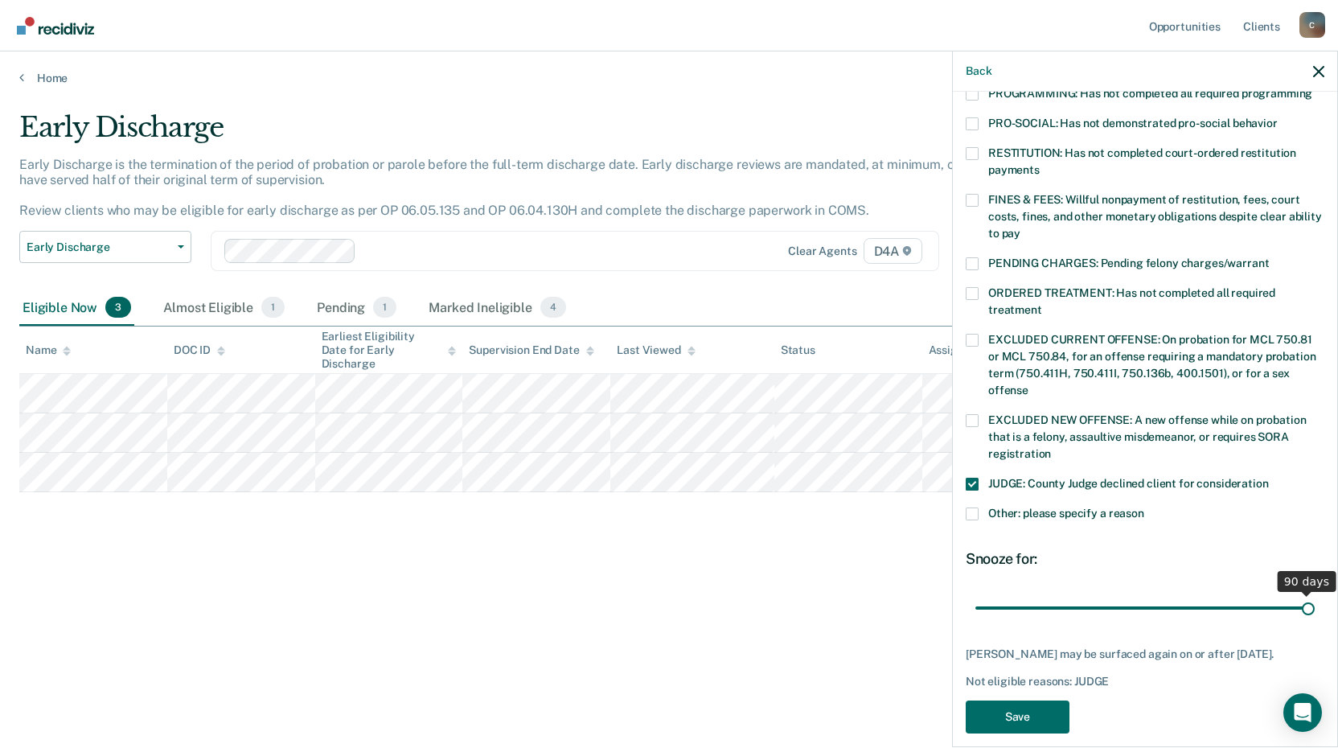
drag, startPoint x: 1087, startPoint y: 590, endPoint x: 1344, endPoint y: 574, distance: 257.0
type input "90"
click at [1315, 593] on input "range" at bounding box center [1144, 607] width 339 height 28
click at [1024, 728] on button "Save" at bounding box center [1018, 716] width 104 height 33
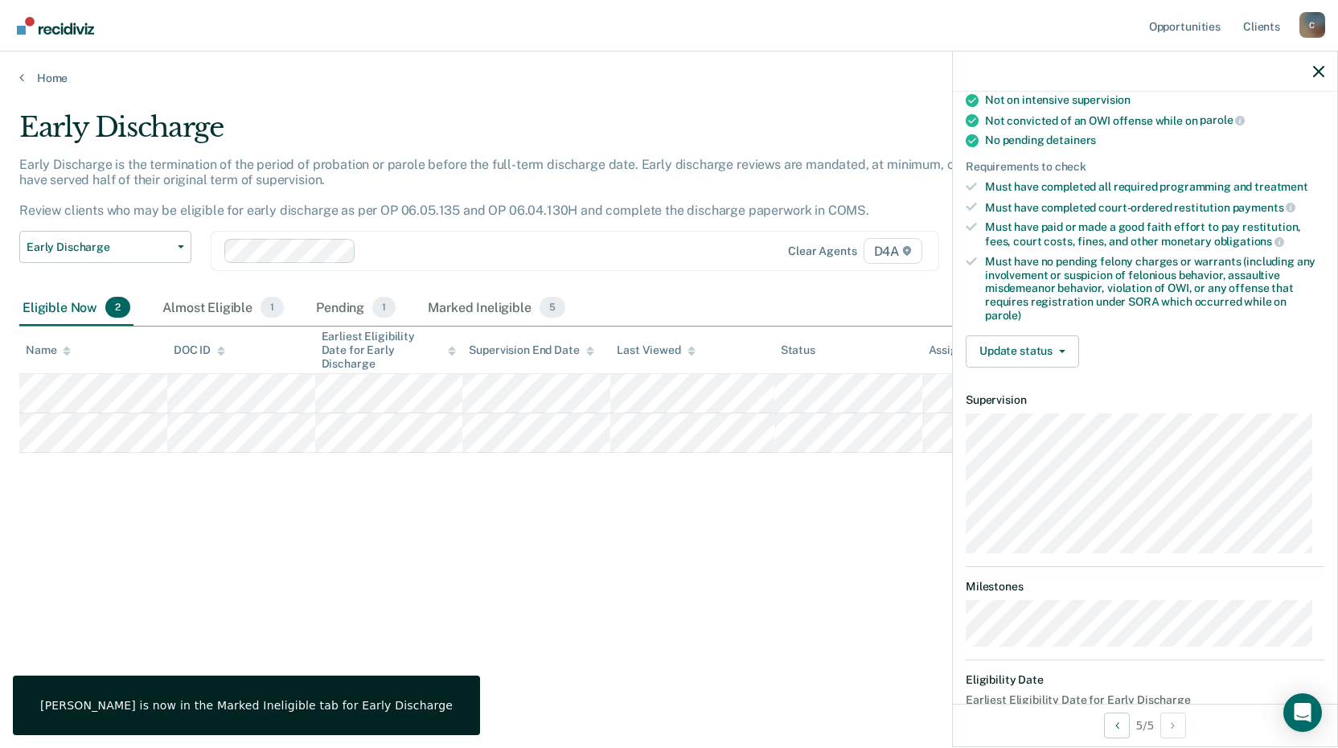
scroll to position [363, 0]
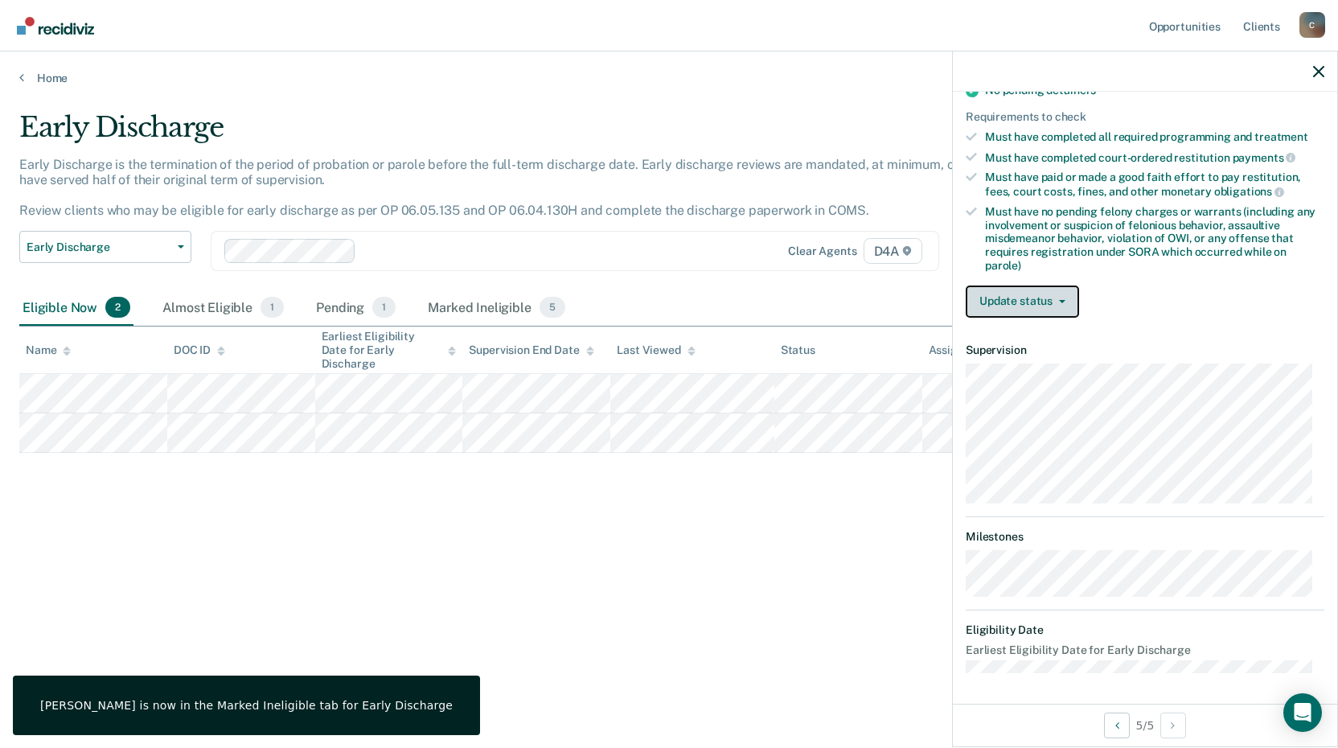
click at [1057, 300] on span "button" at bounding box center [1058, 301] width 13 height 3
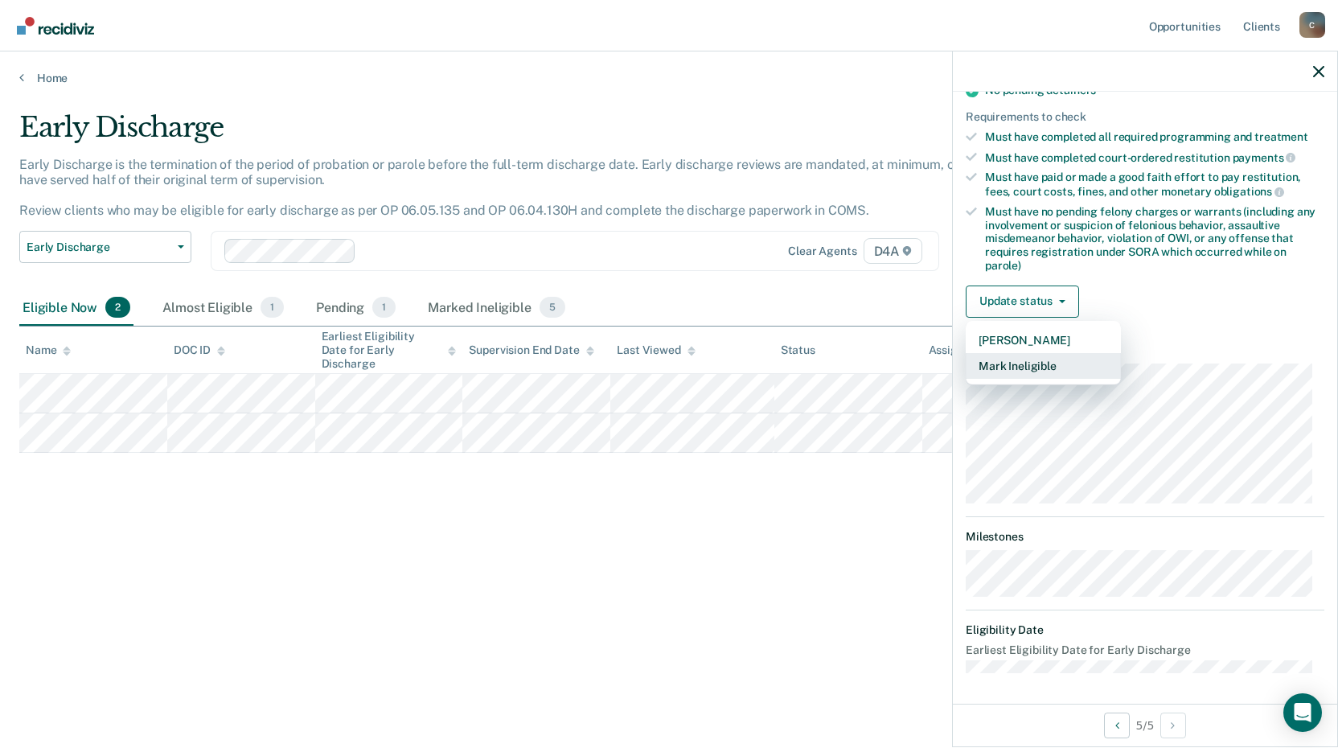
click at [1038, 366] on button "Mark Ineligible" at bounding box center [1043, 366] width 155 height 26
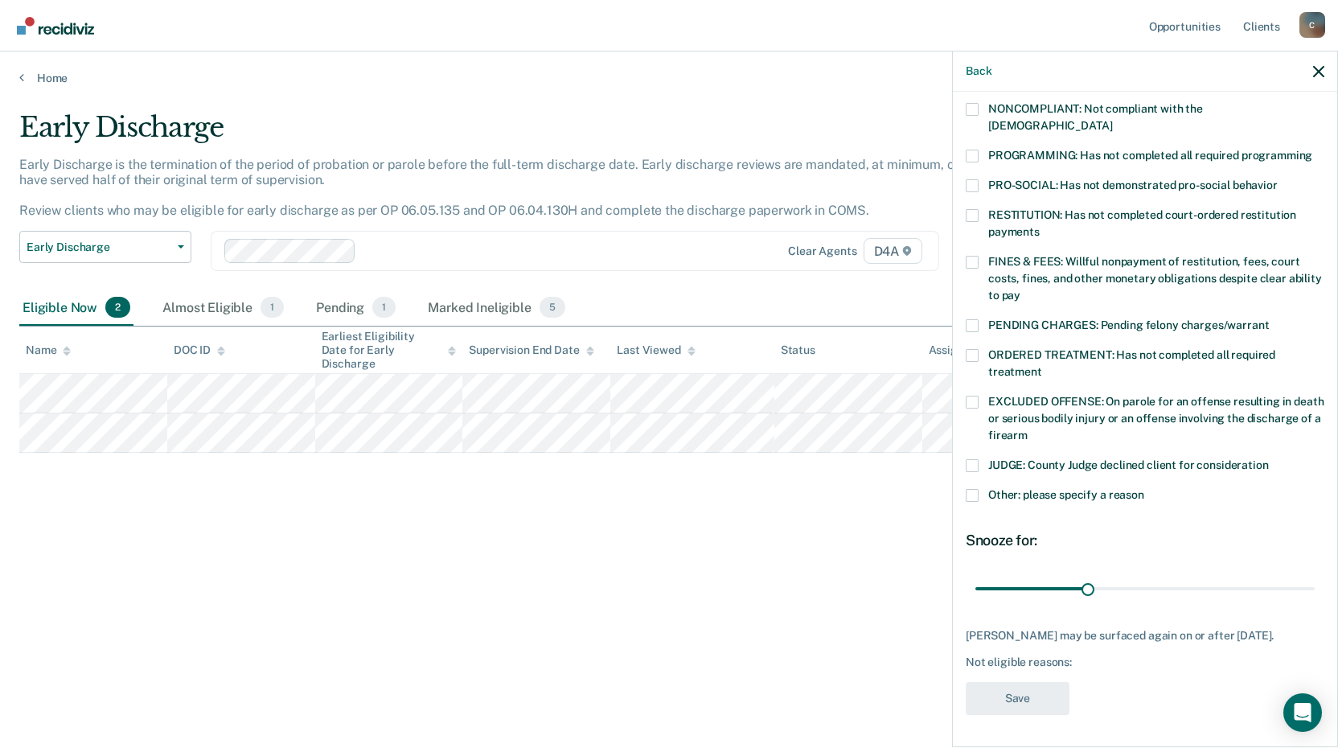
scroll to position [310, 0]
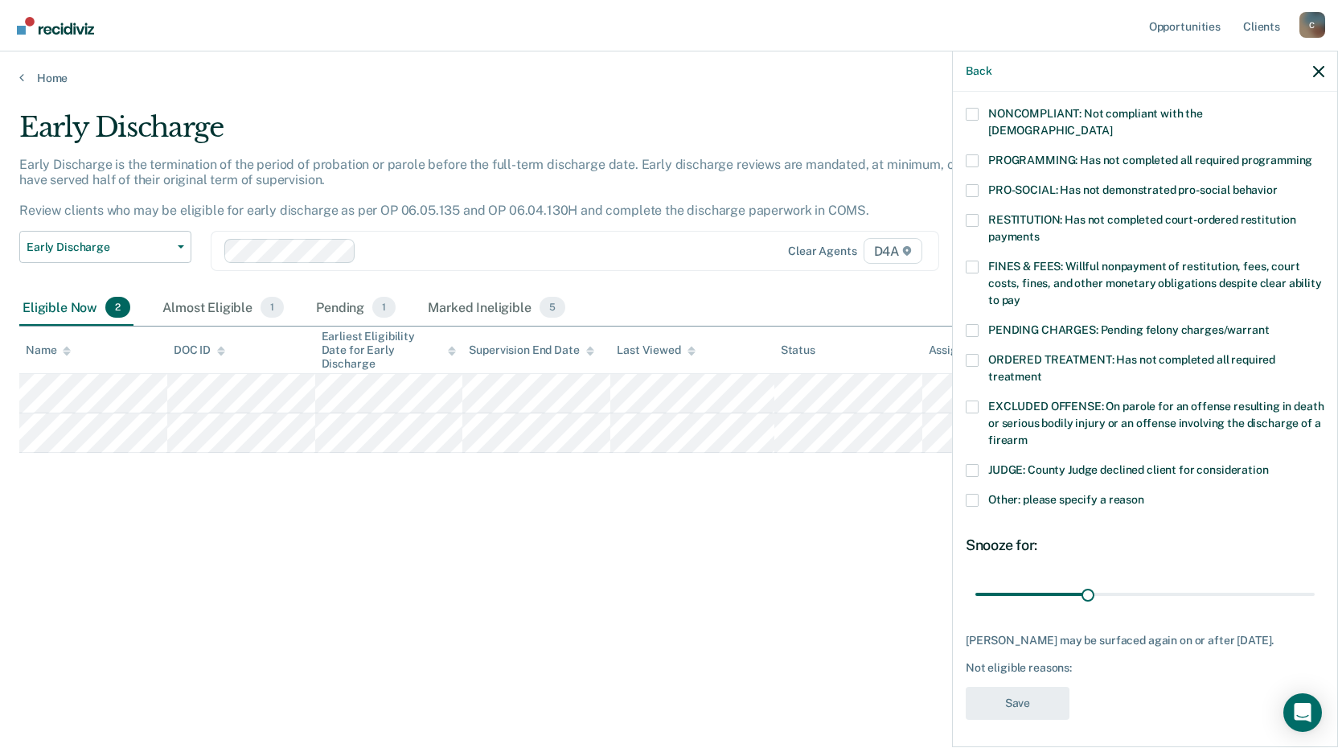
click at [975, 184] on span at bounding box center [972, 190] width 13 height 13
click at [1278, 184] on input "PRO-SOCIAL: Has not demonstrated pro-social behavior" at bounding box center [1278, 184] width 0 height 0
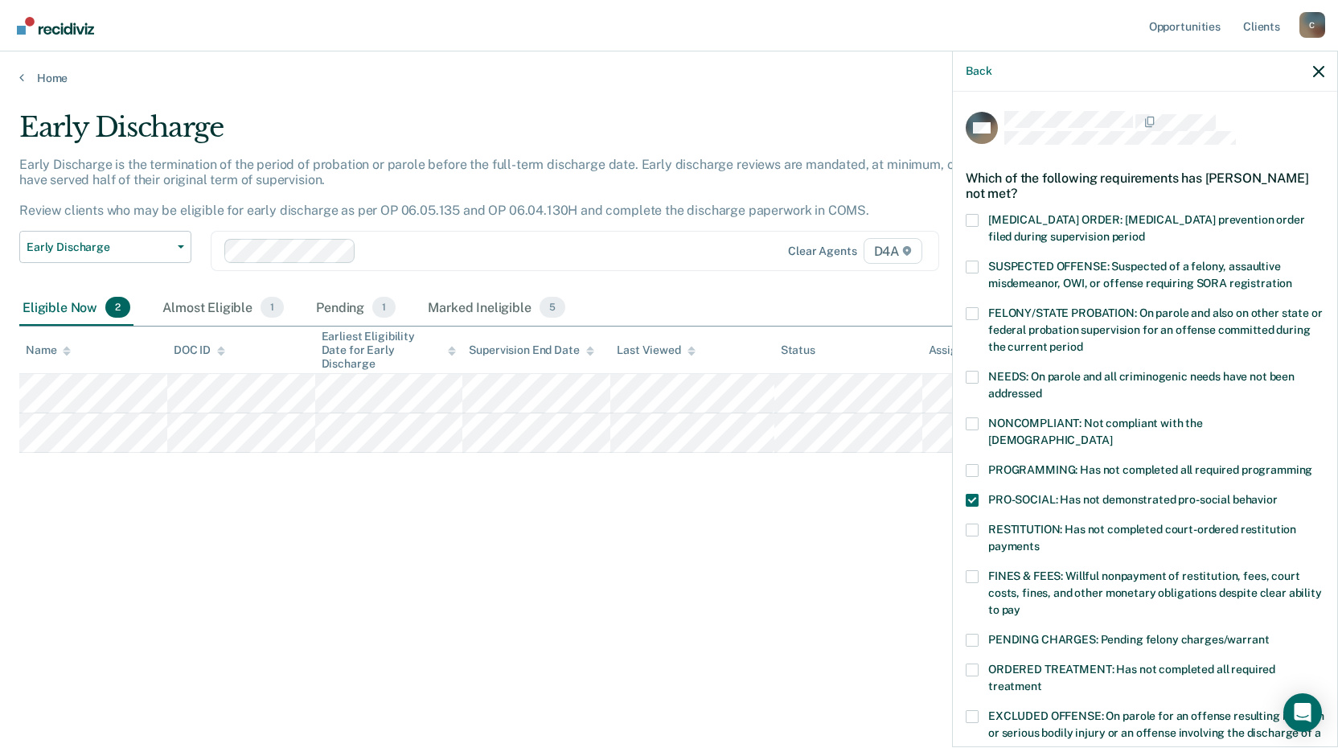
scroll to position [80, 0]
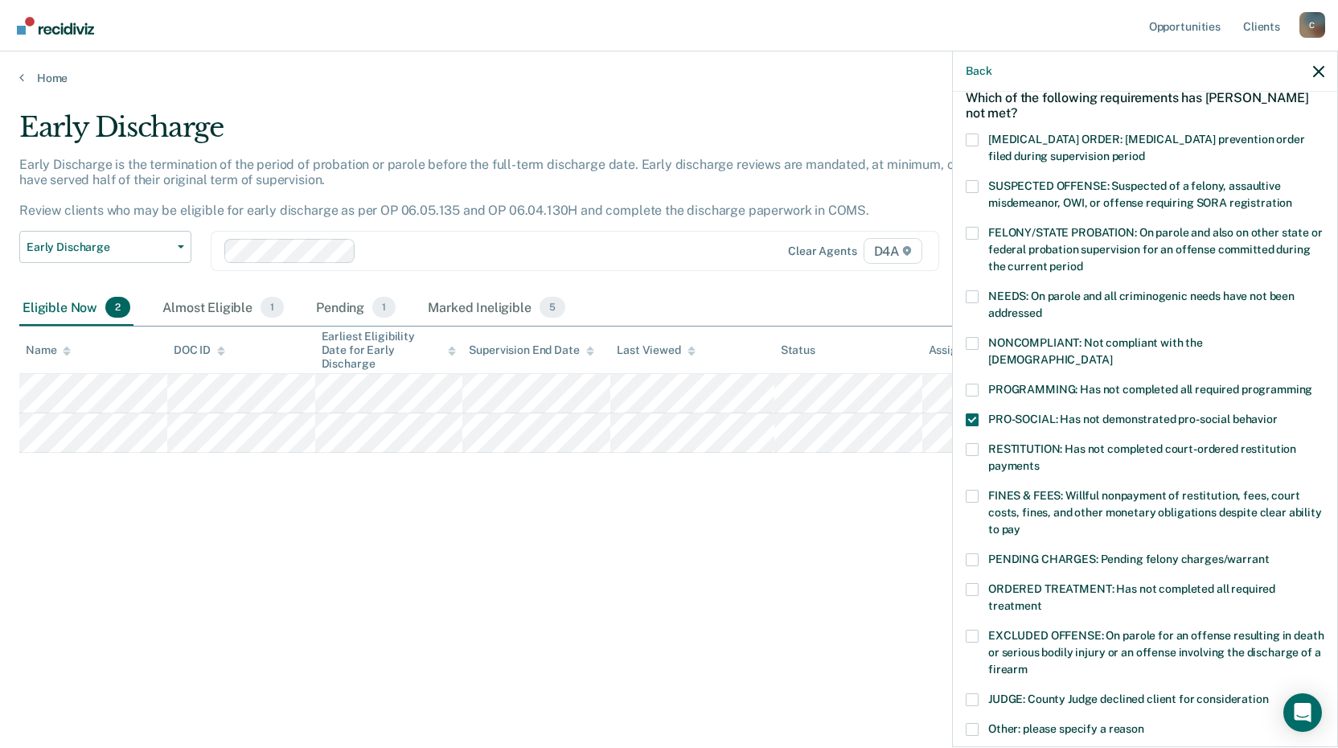
click at [977, 343] on span at bounding box center [972, 343] width 13 height 13
click at [1112, 354] on input "NONCOMPLIANT: Not compliant with the [DEMOGRAPHIC_DATA]" at bounding box center [1112, 354] width 0 height 0
click at [971, 413] on span at bounding box center [972, 419] width 13 height 13
click at [1278, 413] on input "PRO-SOCIAL: Has not demonstrated pro-social behavior" at bounding box center [1278, 413] width 0 height 0
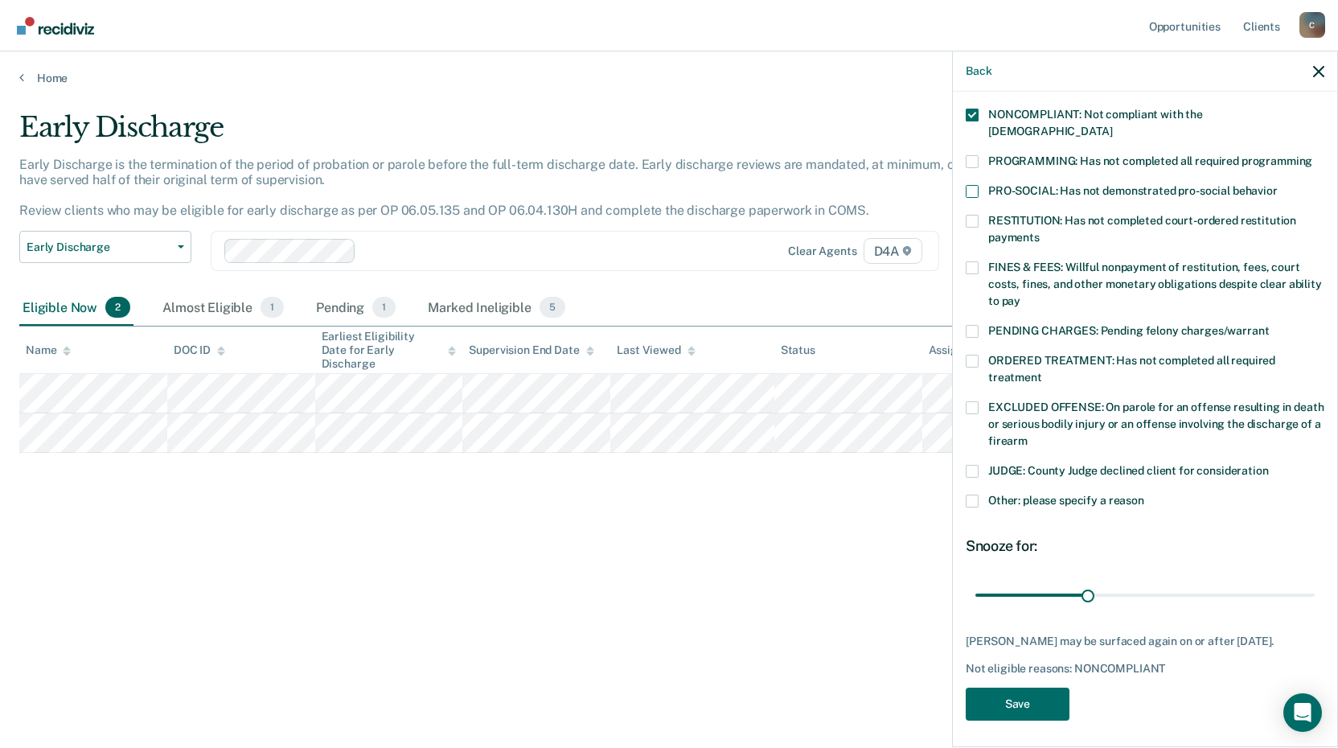
scroll to position [310, 0]
drag, startPoint x: 1083, startPoint y: 573, endPoint x: 1344, endPoint y: 557, distance: 261.0
type input "90"
click at [1315, 580] on input "range" at bounding box center [1144, 594] width 339 height 28
click at [1009, 695] on button "Save" at bounding box center [1018, 703] width 104 height 33
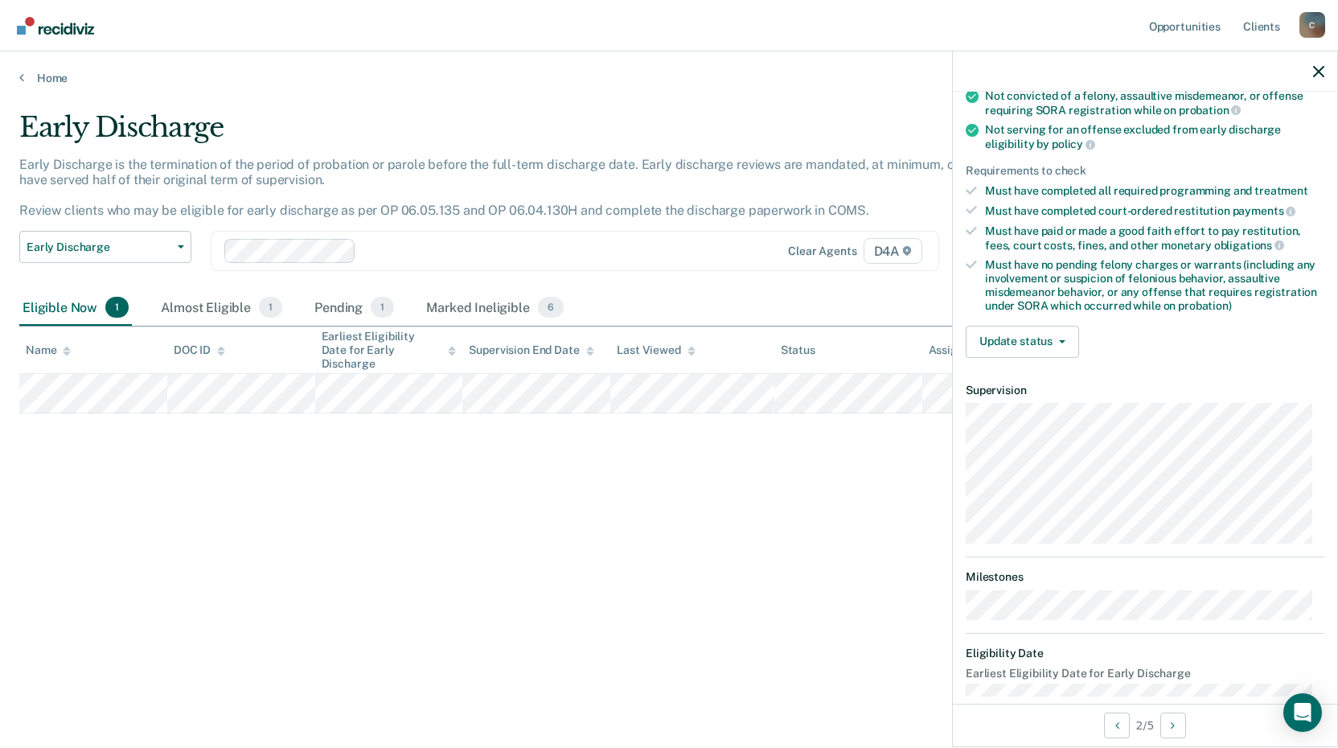
scroll to position [211, 0]
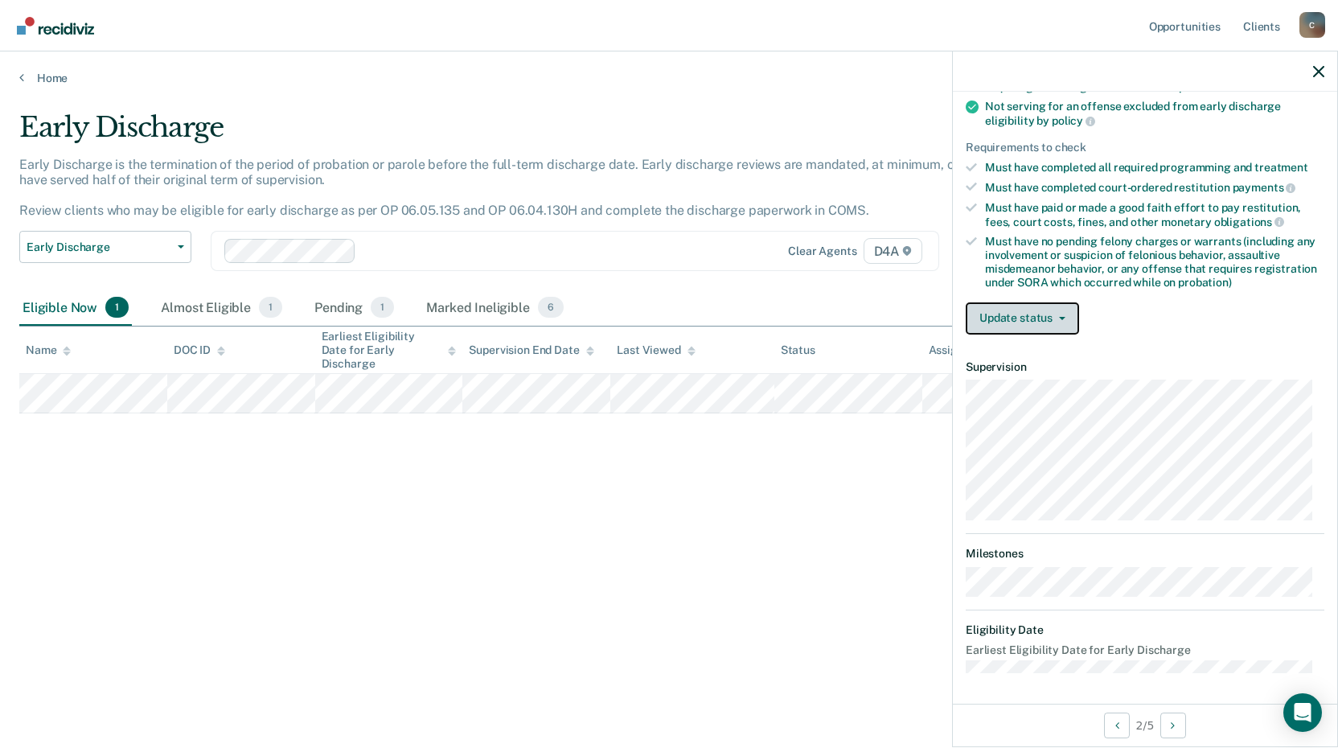
click at [1049, 314] on button "Update status" at bounding box center [1022, 318] width 113 height 32
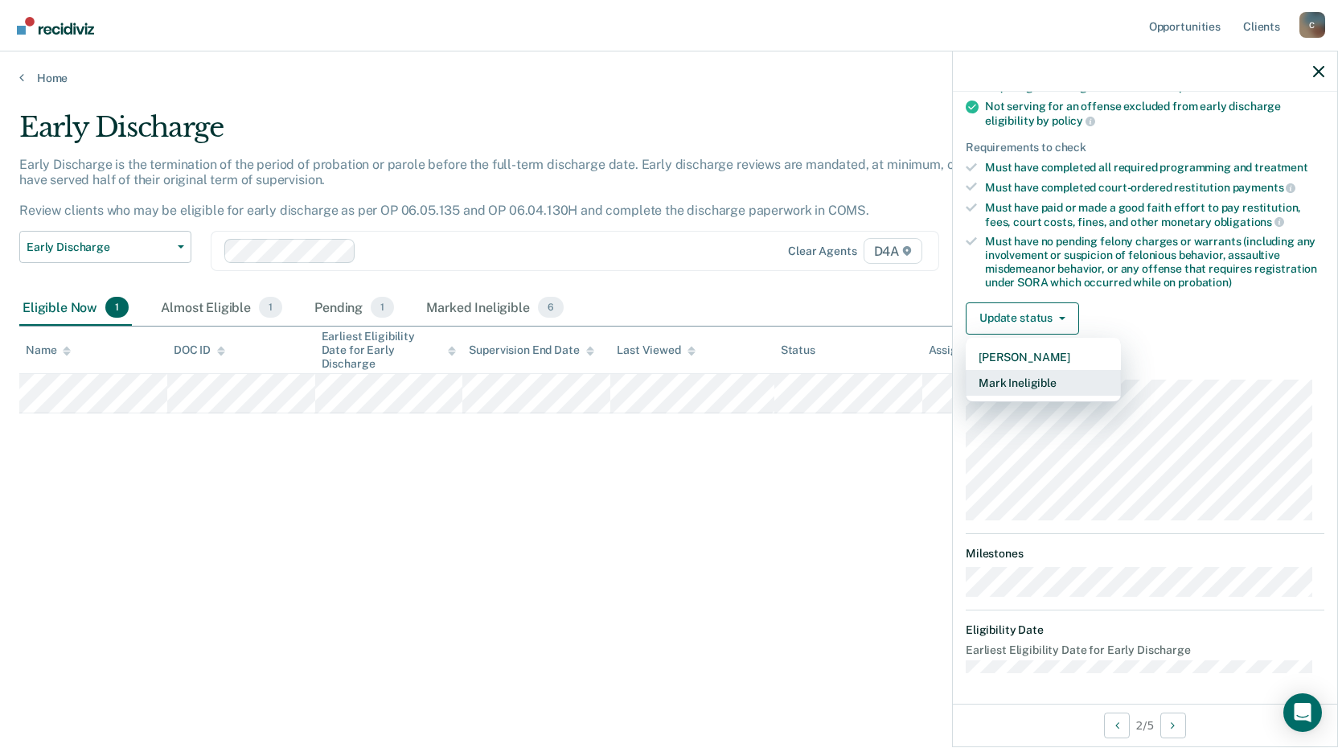
click at [1016, 384] on button "Mark Ineligible" at bounding box center [1043, 383] width 155 height 26
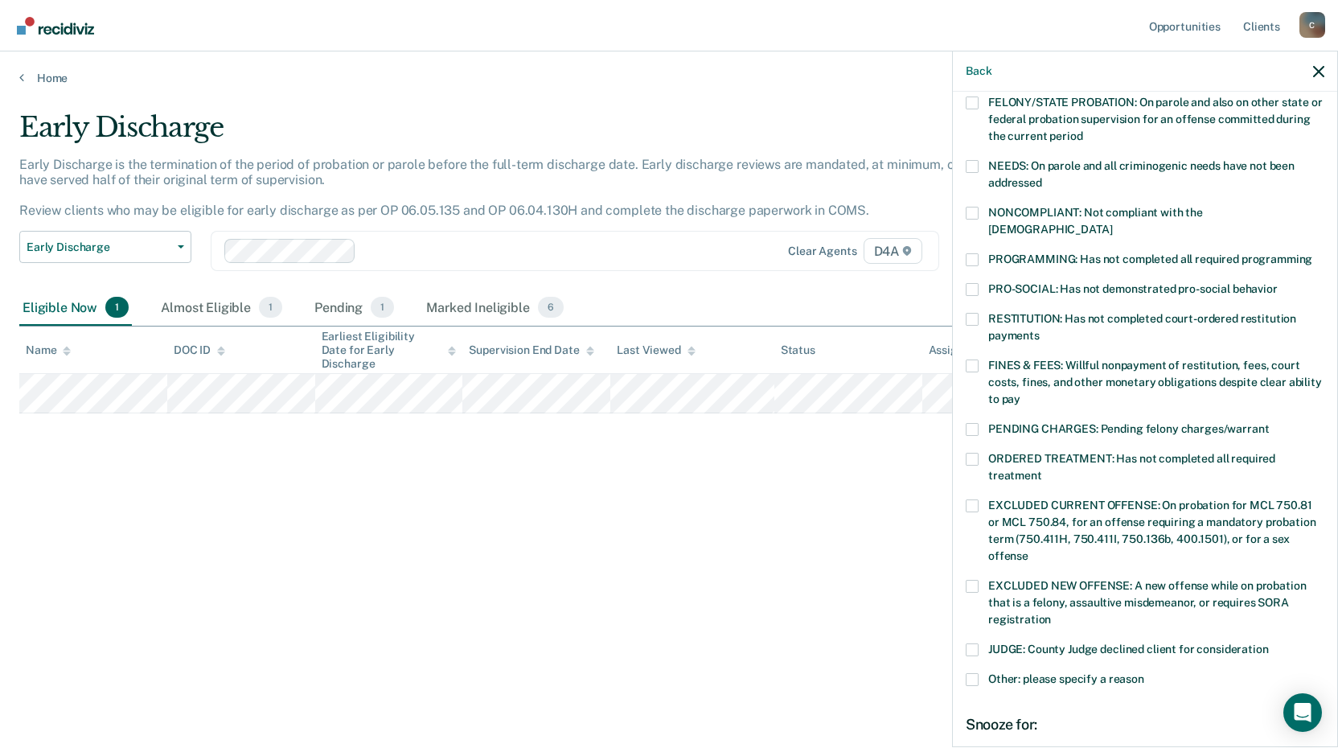
click at [980, 673] on label "Other: please specify a reason" at bounding box center [1145, 681] width 359 height 17
click at [1144, 673] on input "Other: please specify a reason" at bounding box center [1144, 673] width 0 height 0
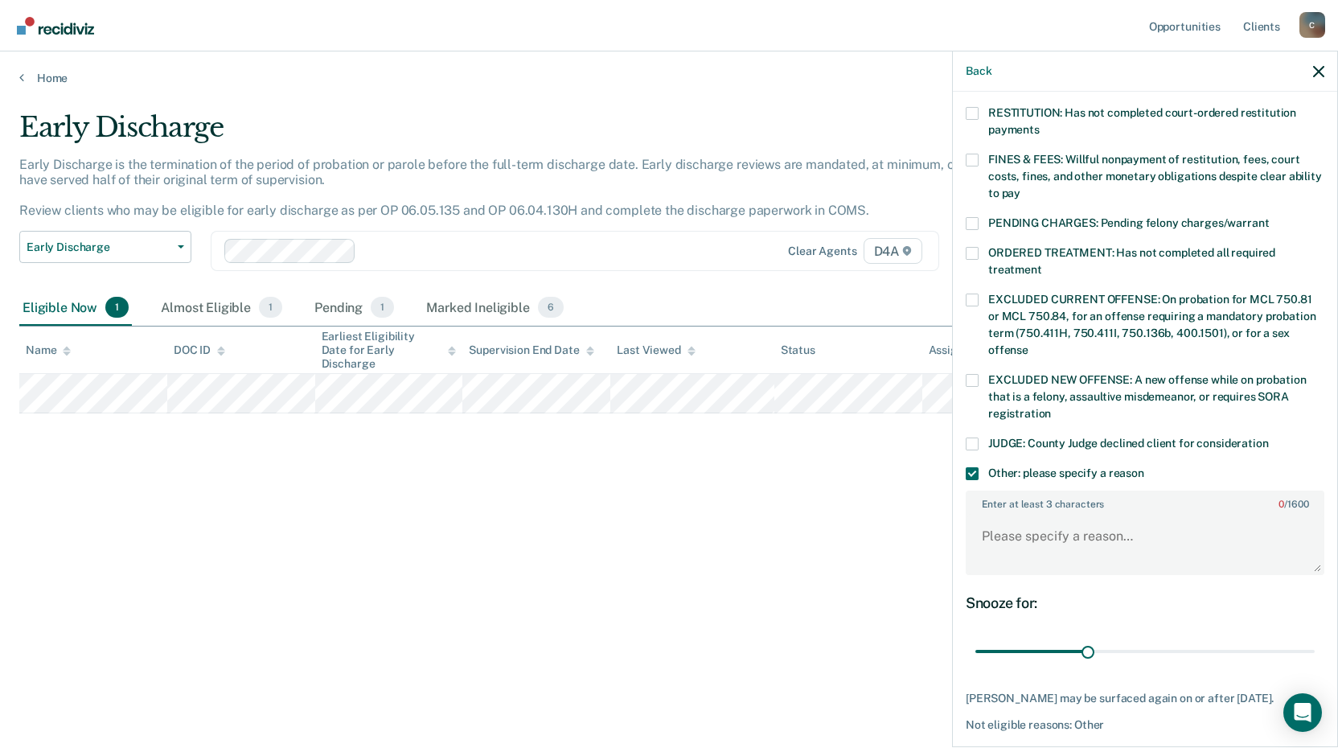
scroll to position [474, 0]
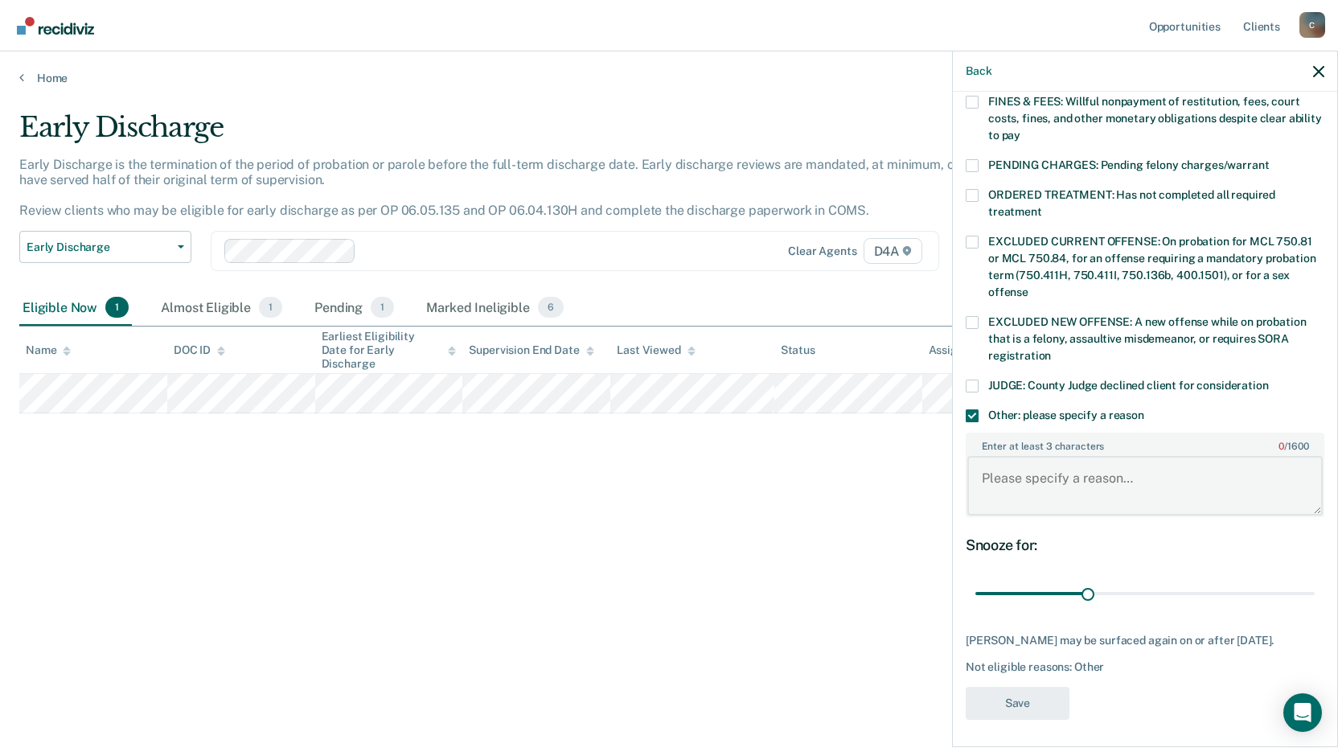
click at [1076, 456] on textarea "Enter at least 3 characters 0 / 1600" at bounding box center [1144, 485] width 355 height 59
click at [1187, 461] on textarea "Not eligible per sentencing county." at bounding box center [1144, 485] width 355 height 59
type textarea "Not eligible per sentencing county at this time."
drag, startPoint x: 1273, startPoint y: 460, endPoint x: 615, endPoint y: 490, distance: 658.4
click at [617, 490] on body "Looks like you’re using Internet Explorer 11. For faster loading and a better e…" at bounding box center [669, 374] width 1338 height 748
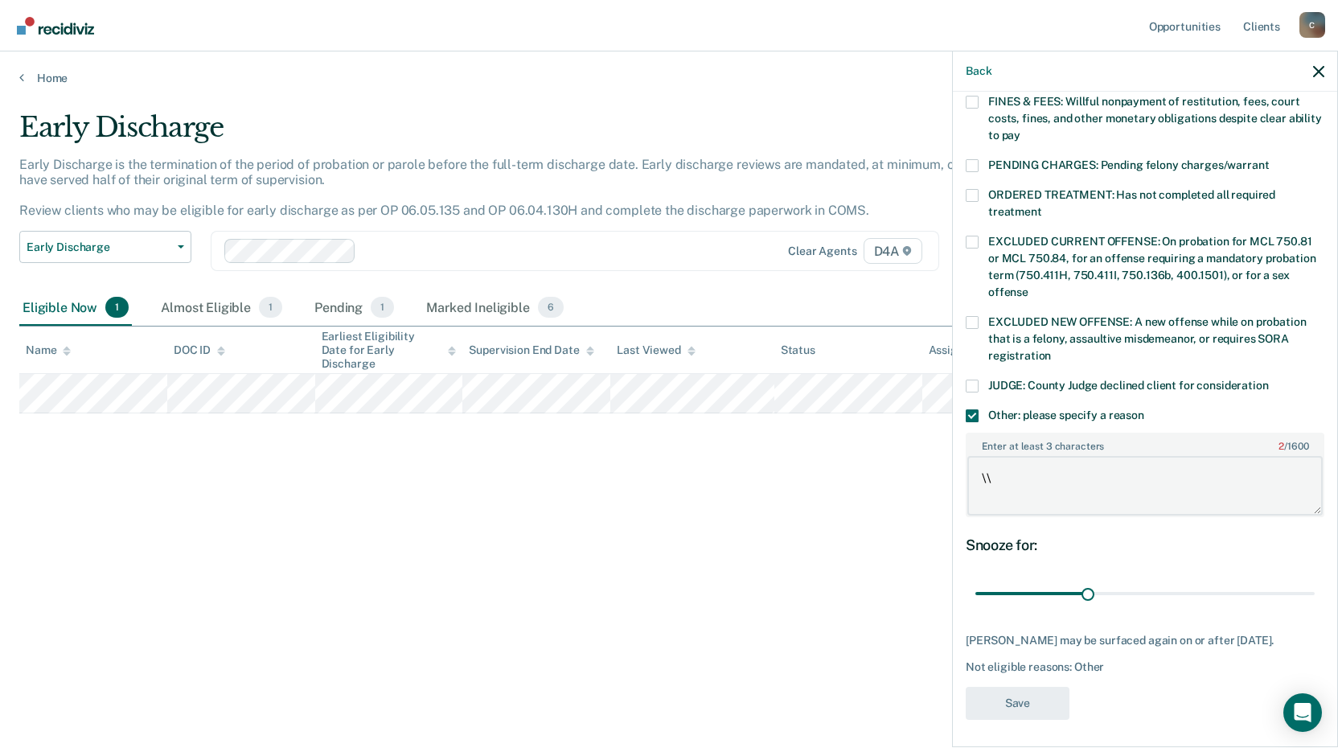
type textarea "\"
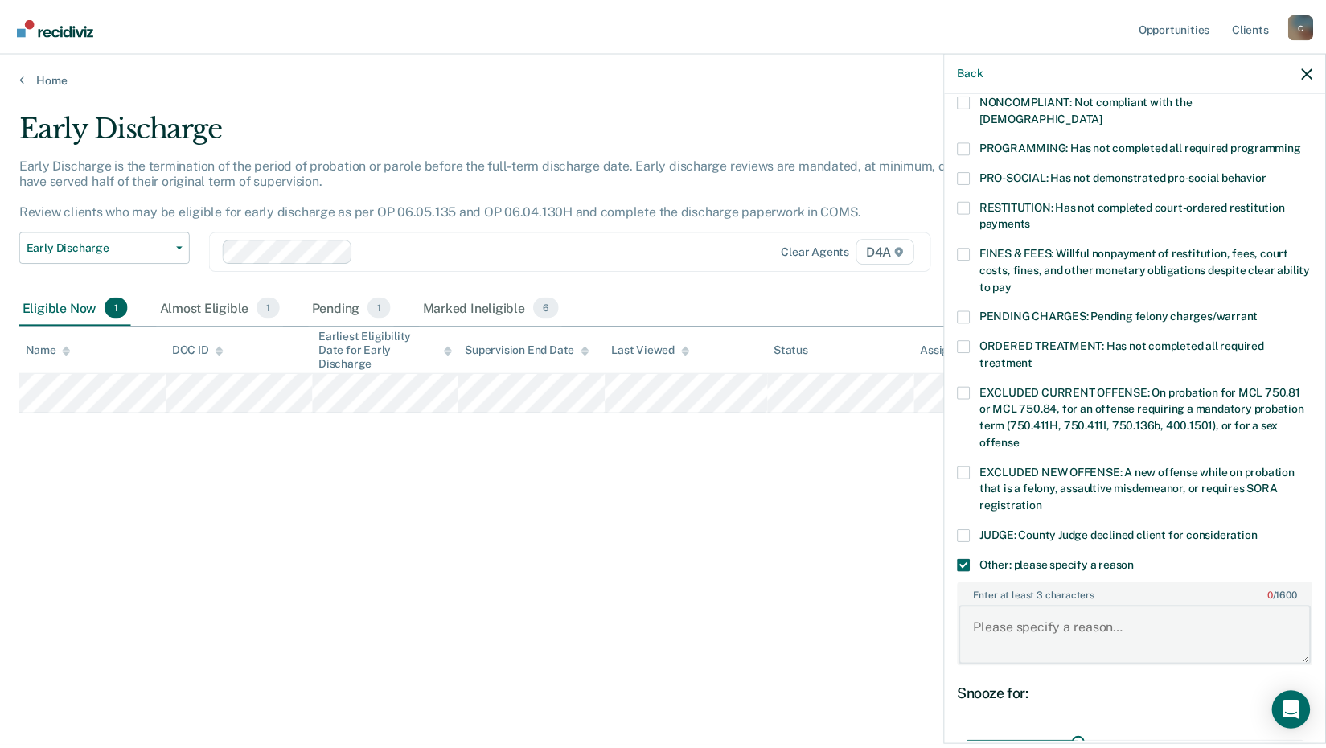
scroll to position [153, 0]
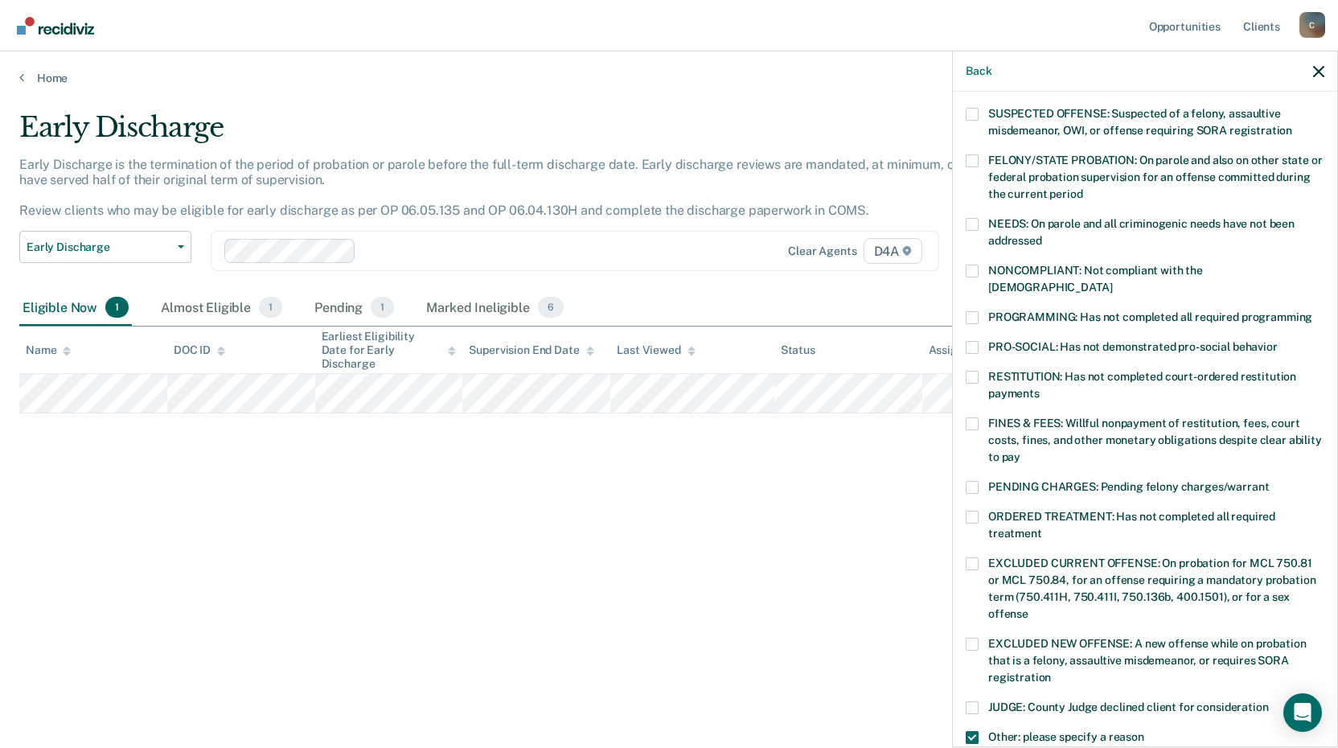
click at [983, 481] on label "PENDING CHARGES: Pending felony charges/warrant" at bounding box center [1145, 489] width 359 height 17
click at [1269, 481] on input "PENDING CHARGES: Pending felony charges/warrant" at bounding box center [1269, 481] width 0 height 0
click at [975, 72] on button "Back" at bounding box center [979, 71] width 26 height 14
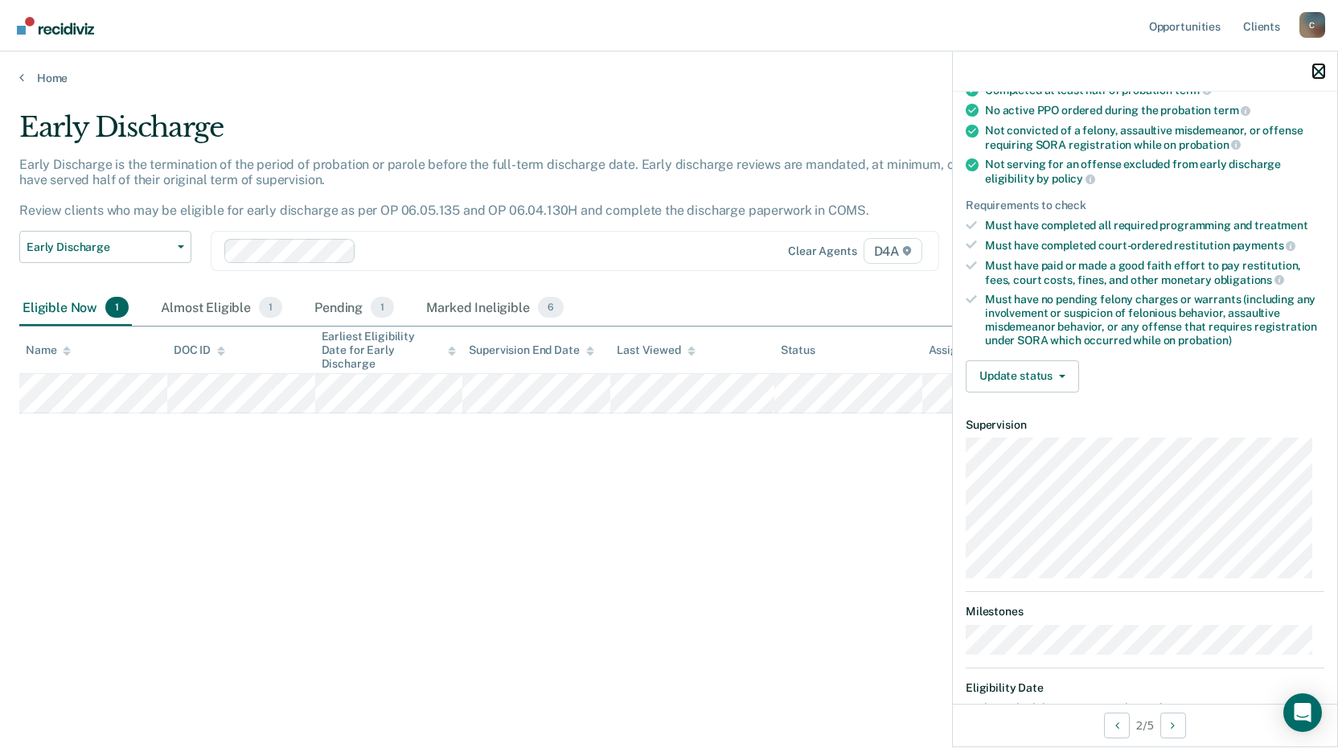
click at [1321, 75] on icon "button" at bounding box center [1318, 71] width 11 height 11
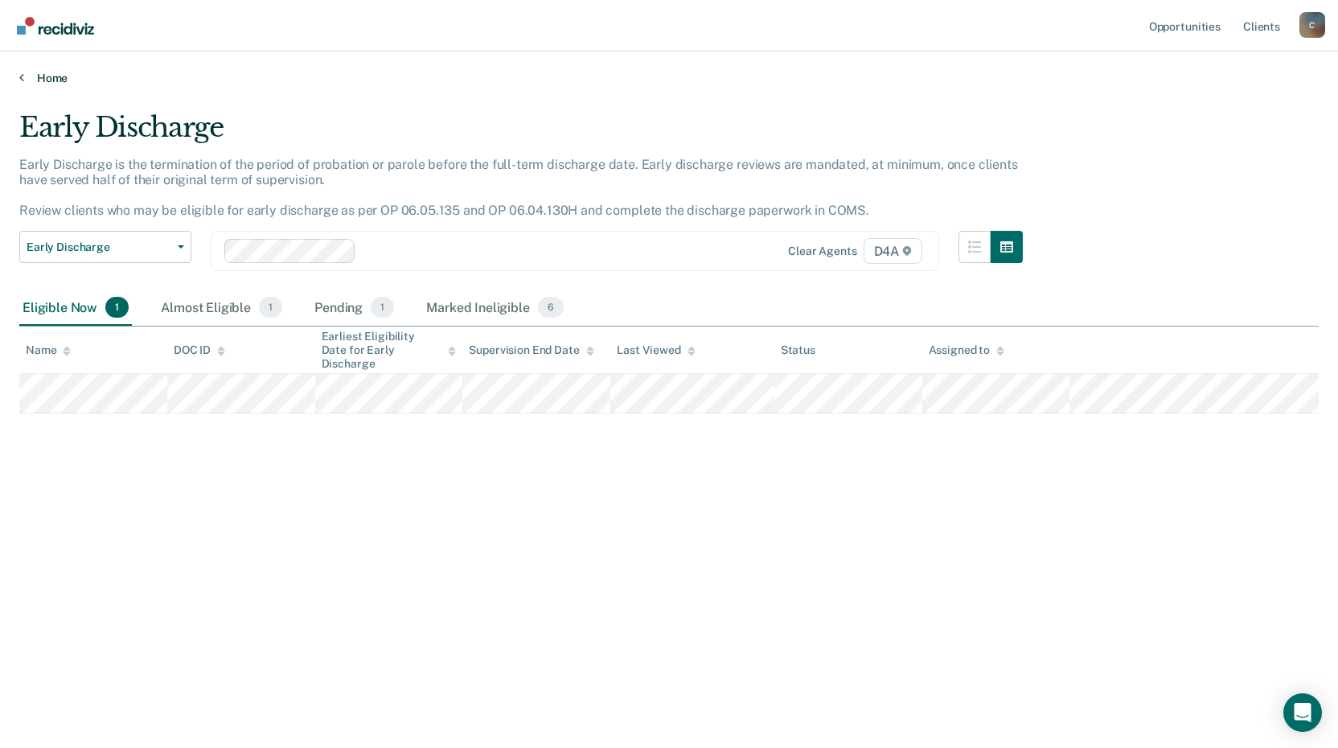
click at [62, 77] on link "Home" at bounding box center [668, 78] width 1299 height 14
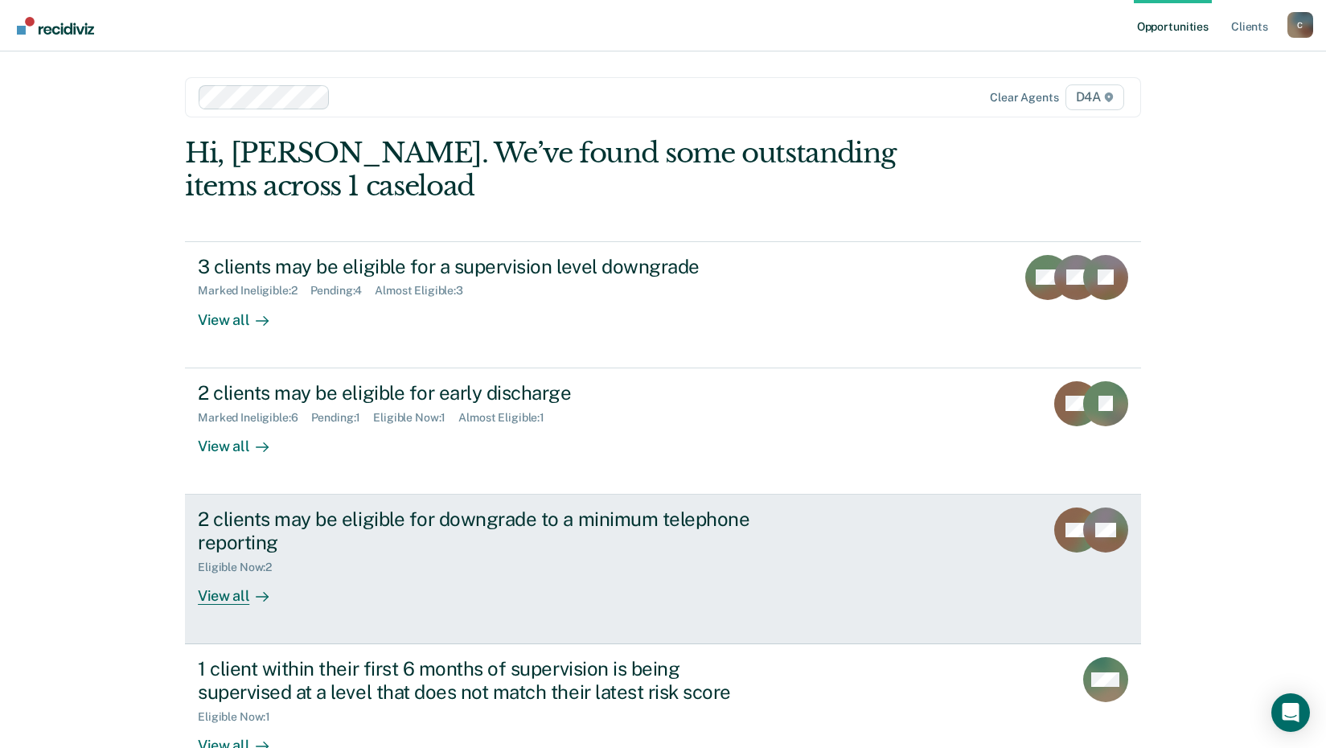
click at [500, 528] on div "2 clients may be eligible for downgrade to a minimum telephone reporting" at bounding box center [480, 530] width 564 height 47
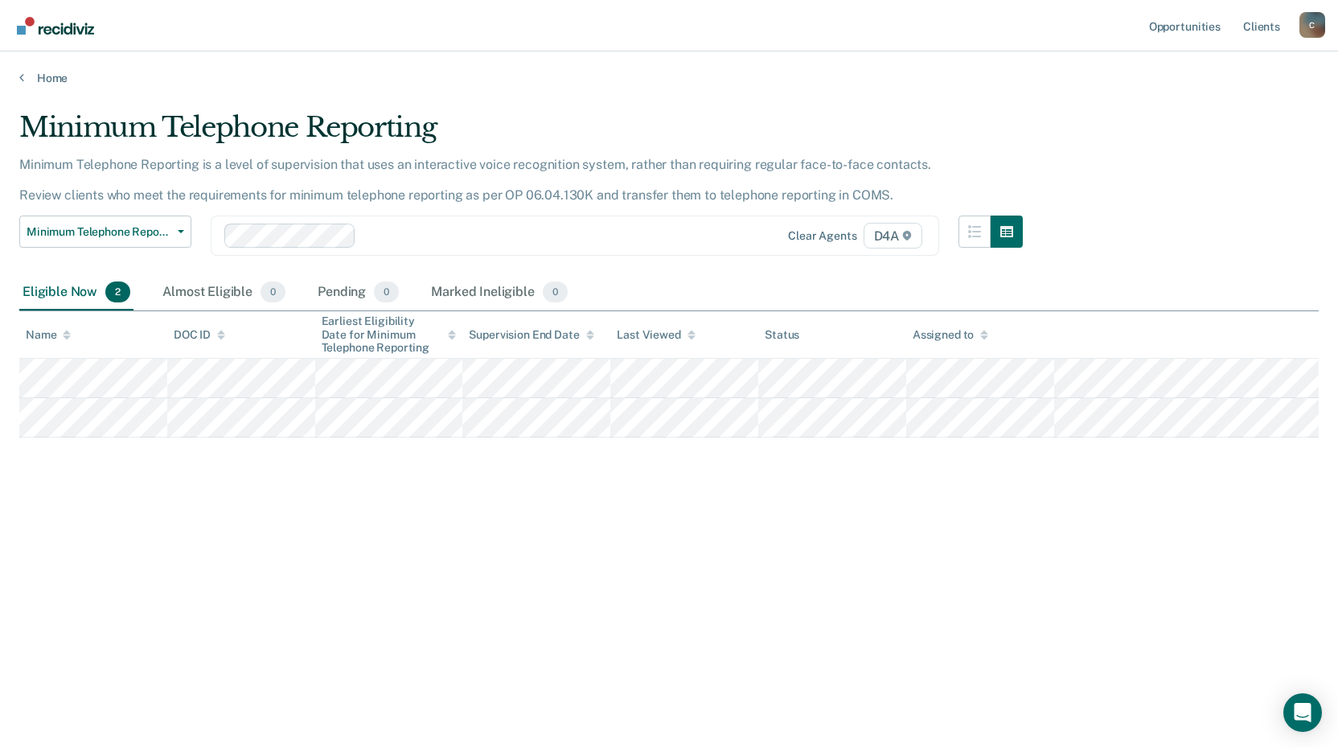
drag, startPoint x: 663, startPoint y: 199, endPoint x: 654, endPoint y: 210, distance: 13.8
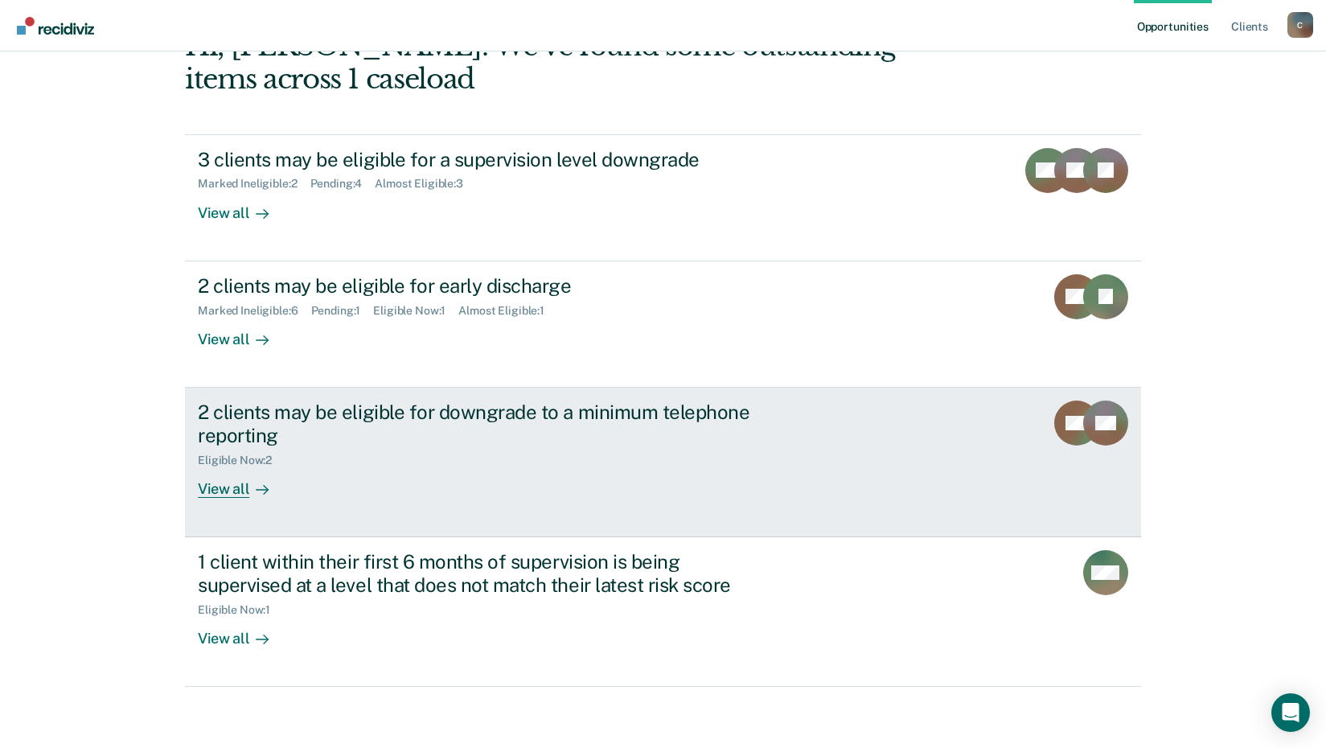
scroll to position [110, 0]
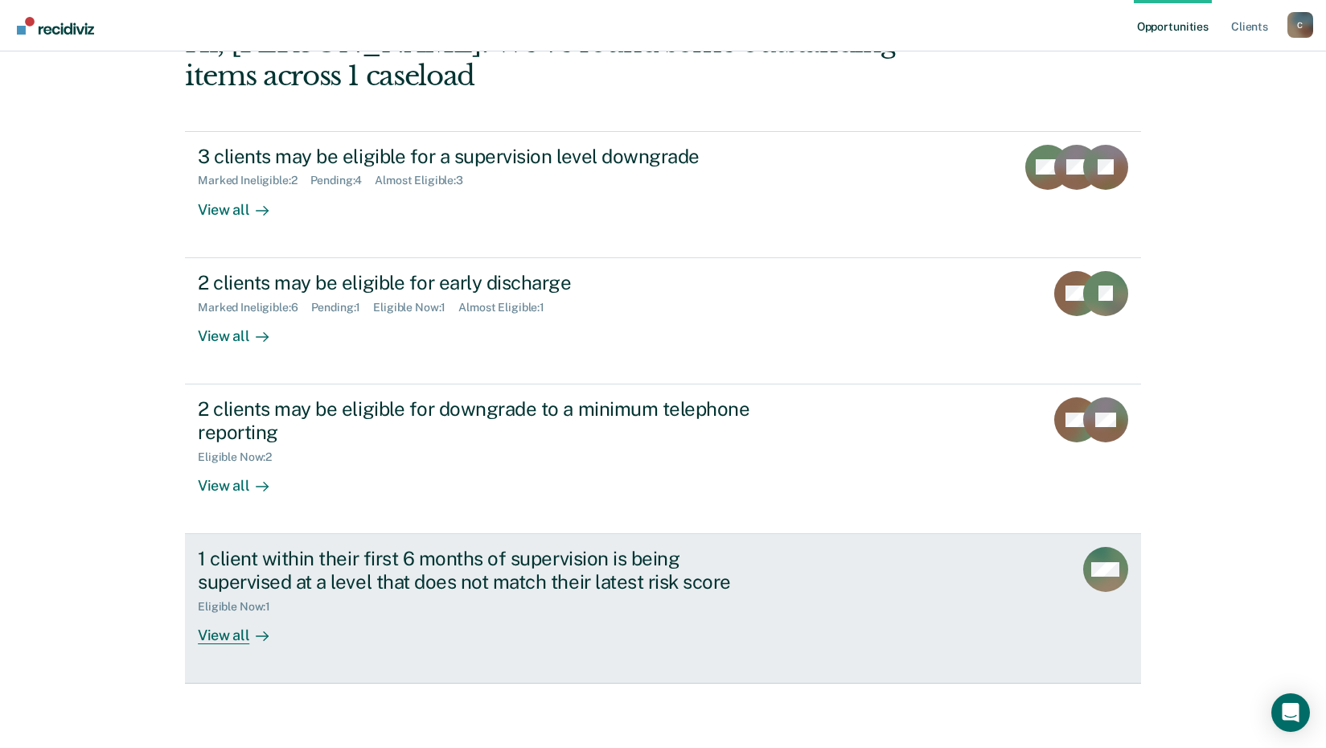
click at [585, 577] on div "1 client within their first 6 months of supervision is being supervised at a le…" at bounding box center [480, 570] width 564 height 47
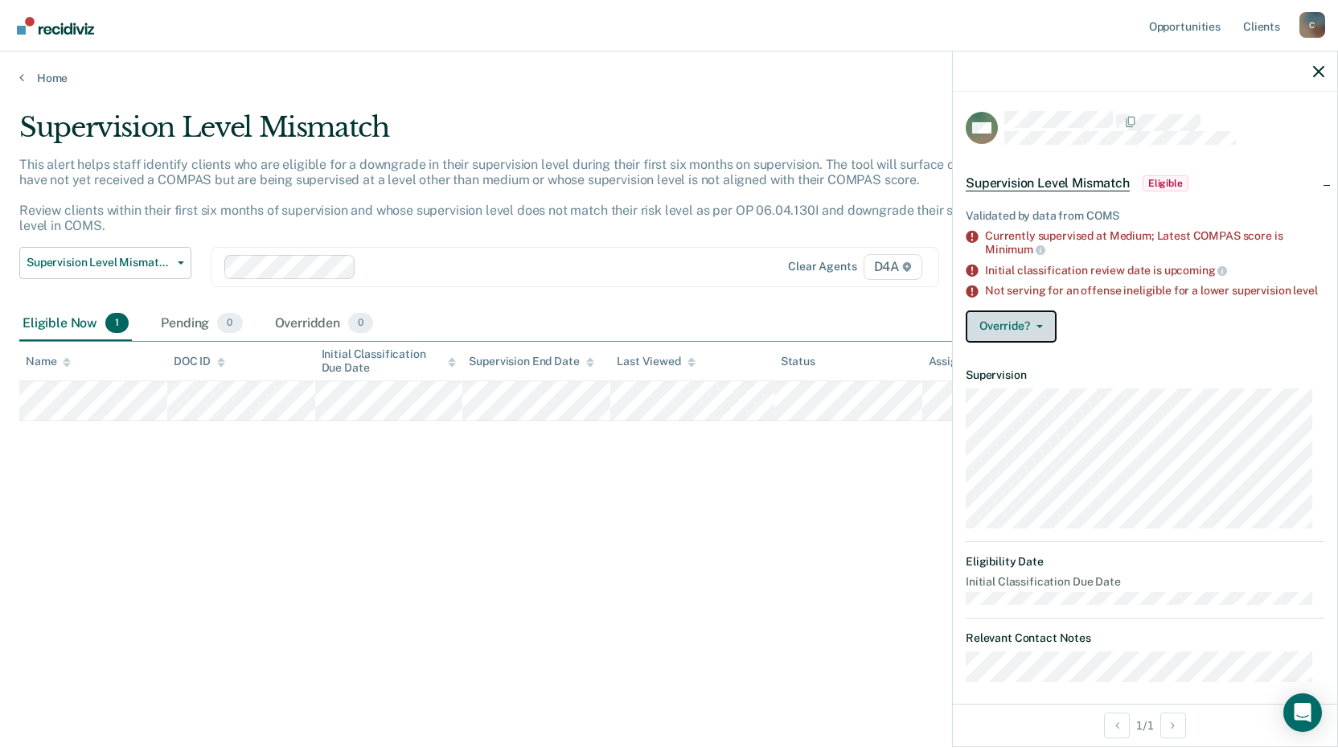
click at [1036, 334] on button "Override?" at bounding box center [1011, 326] width 91 height 32
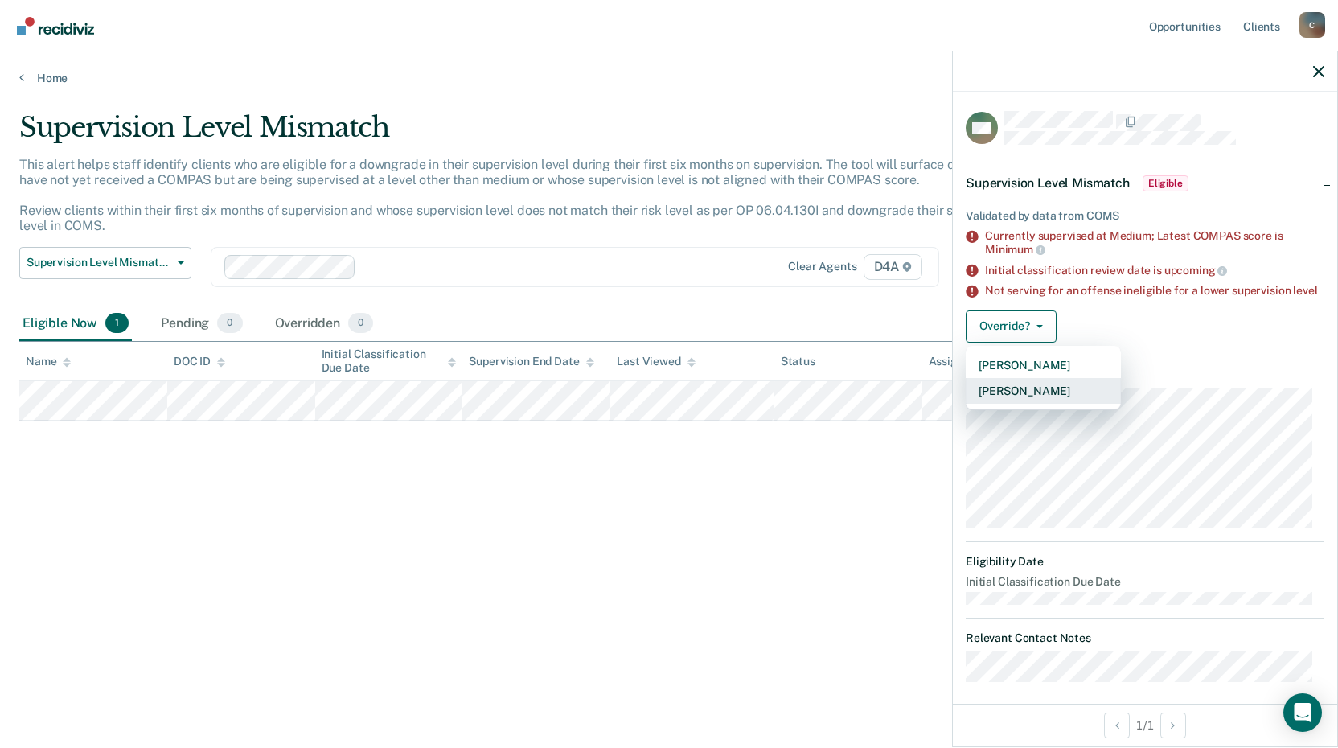
click at [1029, 404] on button "[PERSON_NAME]" at bounding box center [1043, 391] width 155 height 26
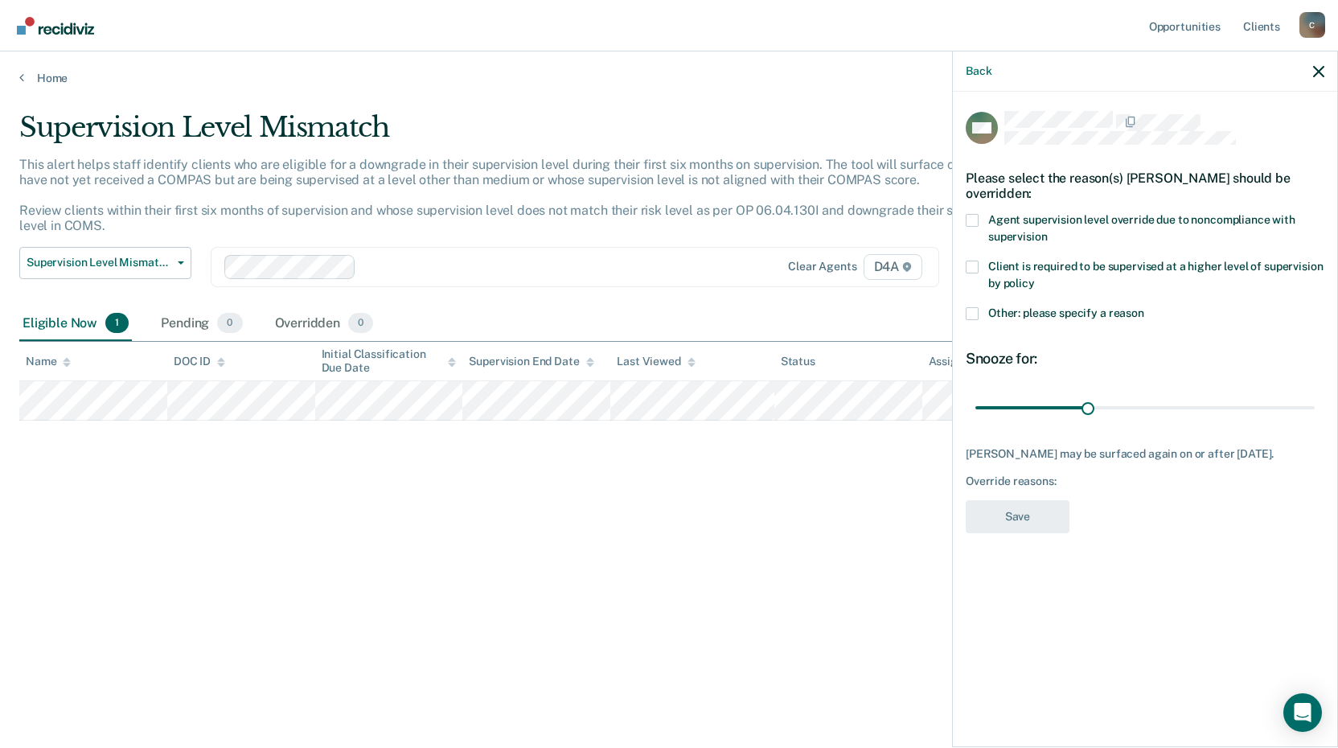
click at [978, 313] on span at bounding box center [972, 313] width 13 height 13
click at [1144, 307] on input "Other: please specify a reason" at bounding box center [1144, 307] width 0 height 0
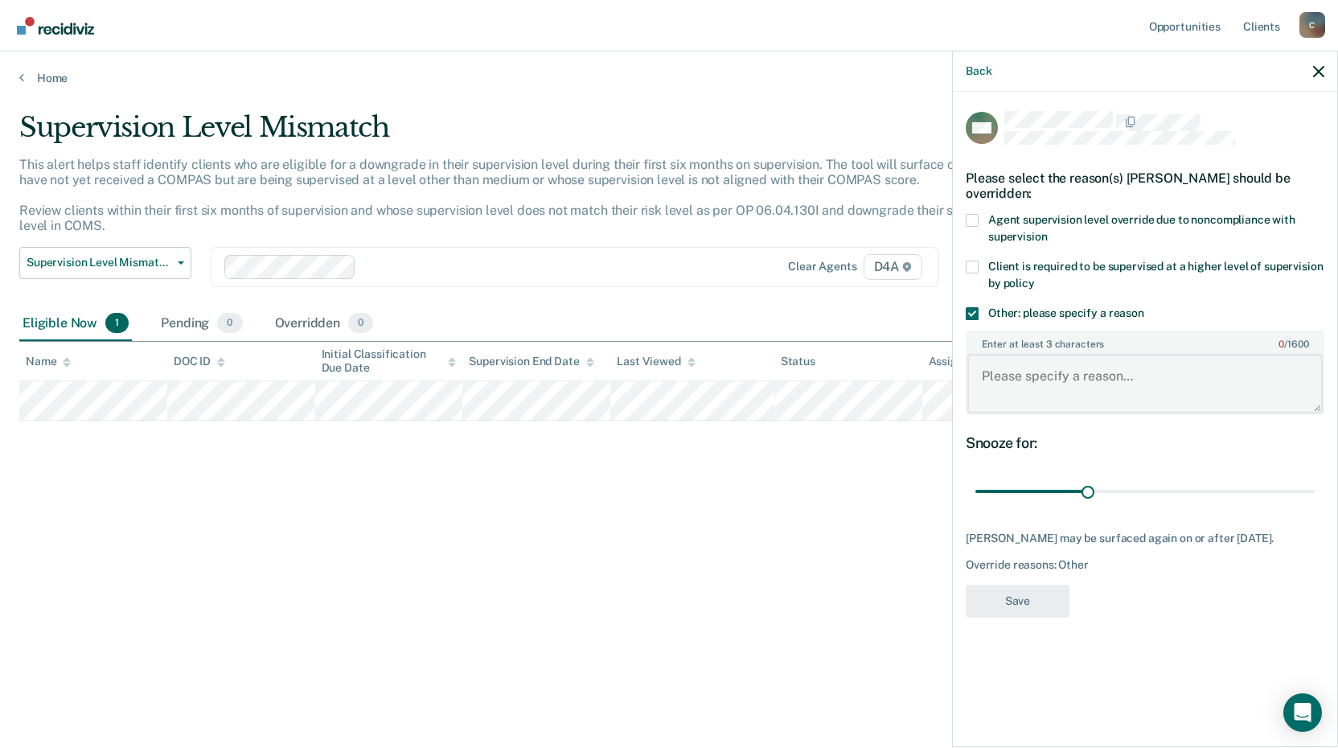
click at [1015, 380] on textarea "Enter at least 3 characters 0 / 1600" at bounding box center [1144, 383] width 355 height 59
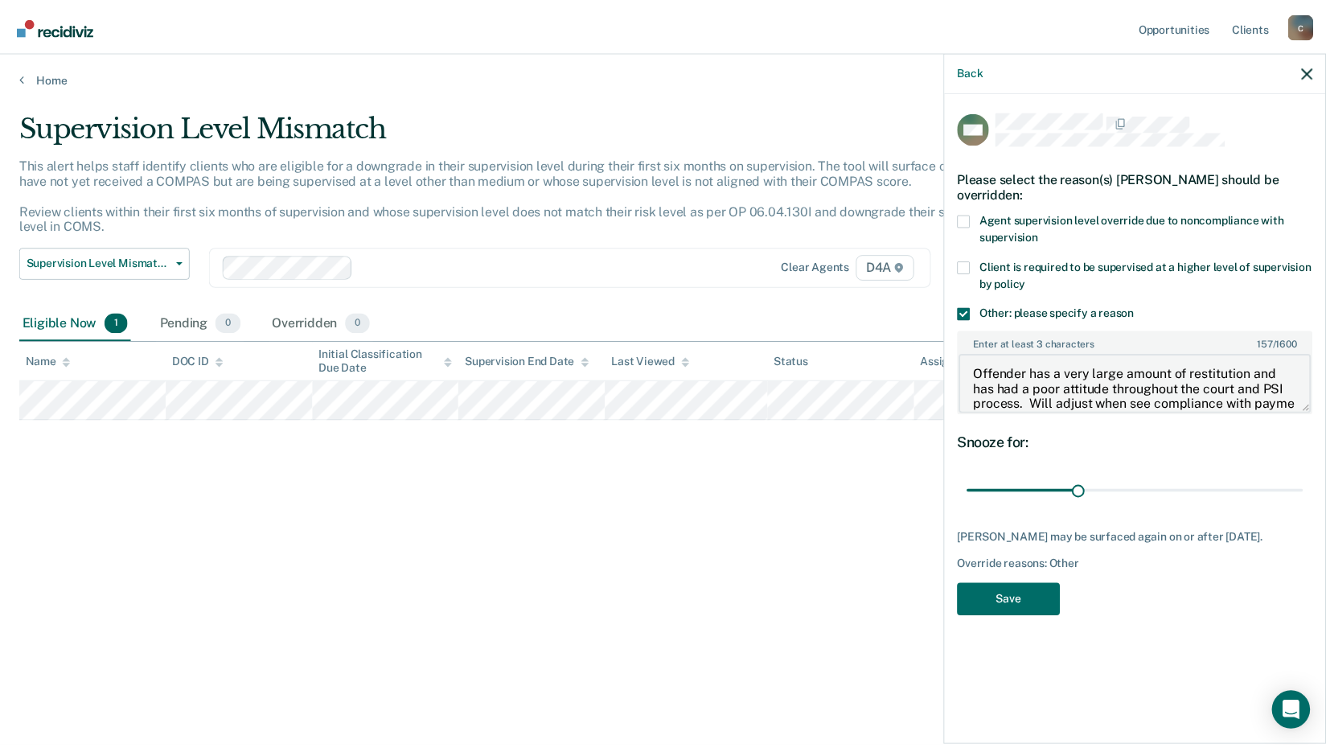
scroll to position [18, 0]
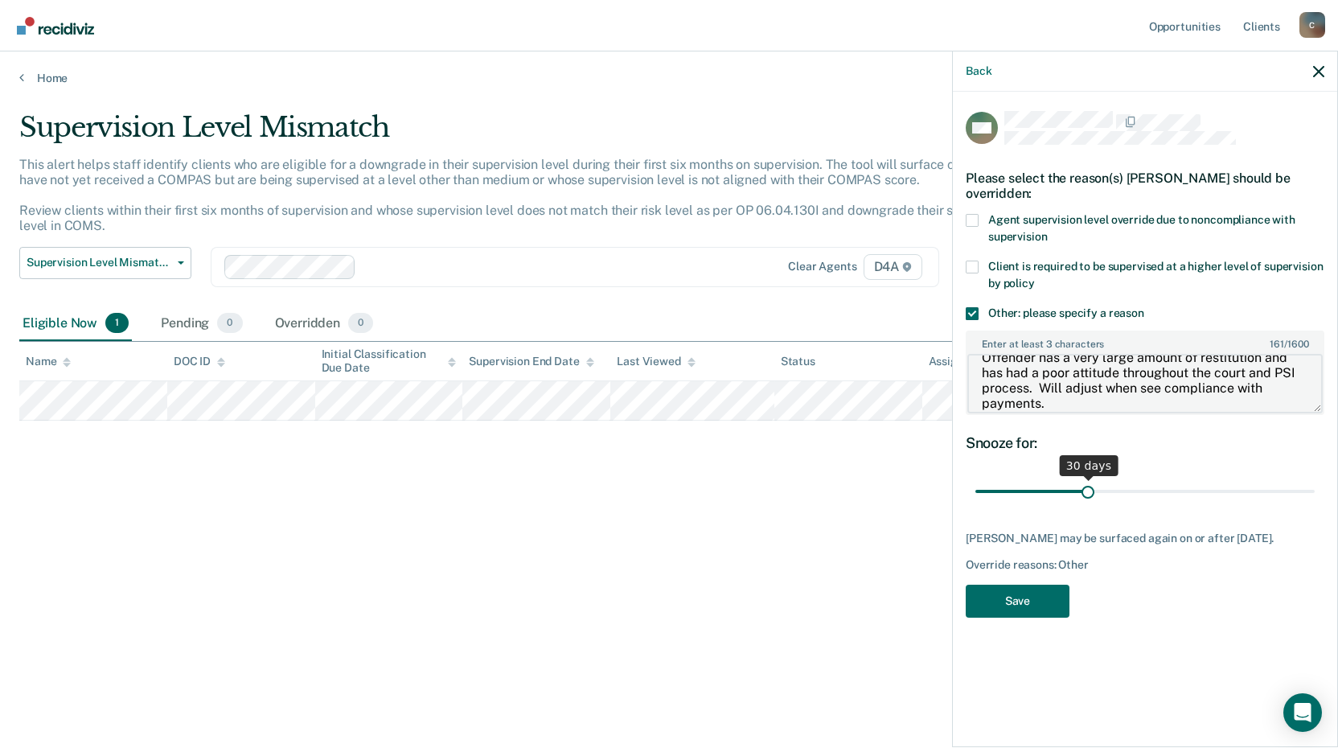
type textarea "Offender has a very large amount of restitution and has had a poor attitude thr…"
drag, startPoint x: 1085, startPoint y: 497, endPoint x: 1344, endPoint y: 474, distance: 259.1
type input "90"
click at [1315, 478] on input "range" at bounding box center [1144, 492] width 339 height 28
click at [1027, 613] on button "Save" at bounding box center [1018, 601] width 104 height 33
